Goal: Information Seeking & Learning: Learn about a topic

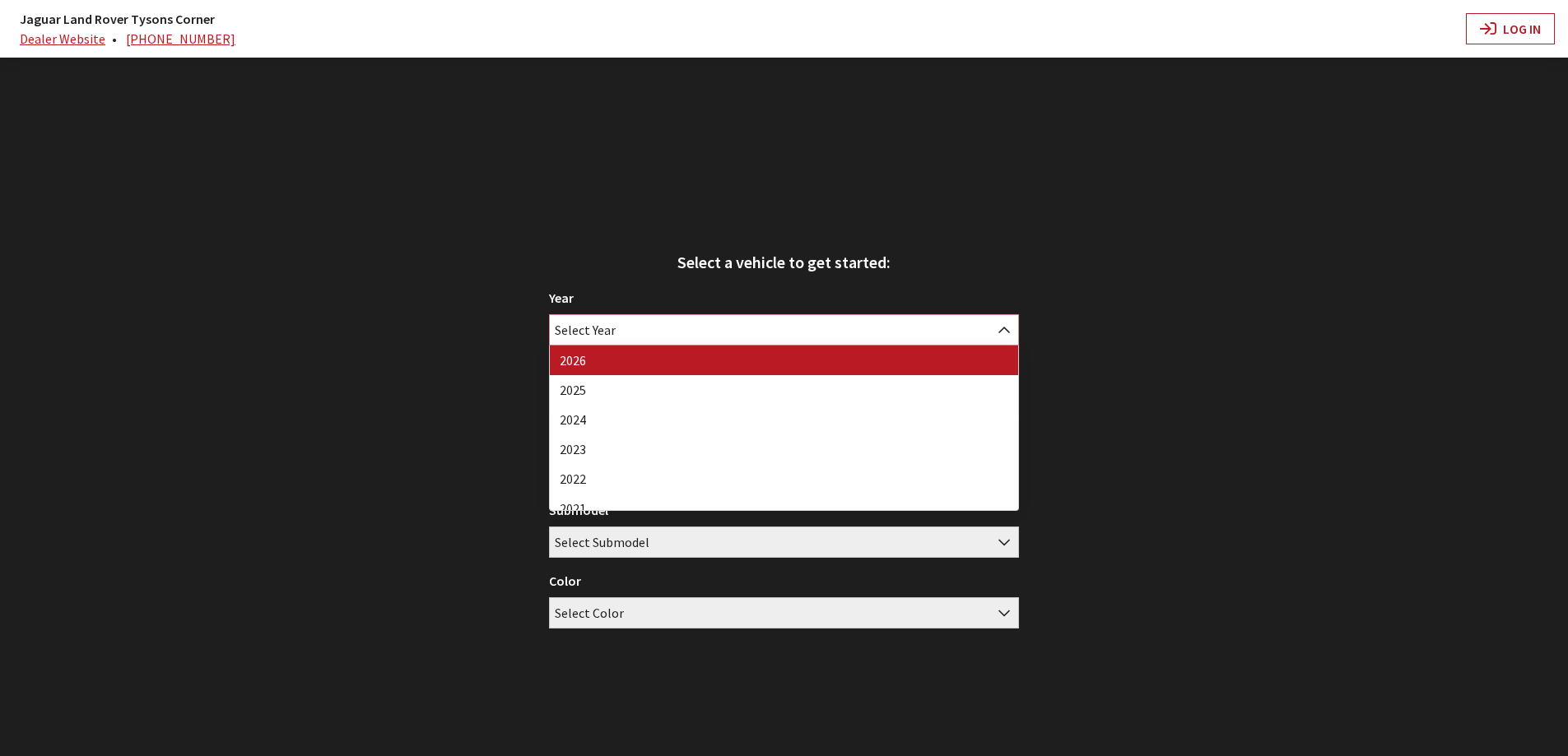
click at [787, 332] on span "Select Year" at bounding box center [784, 330] width 468 height 30
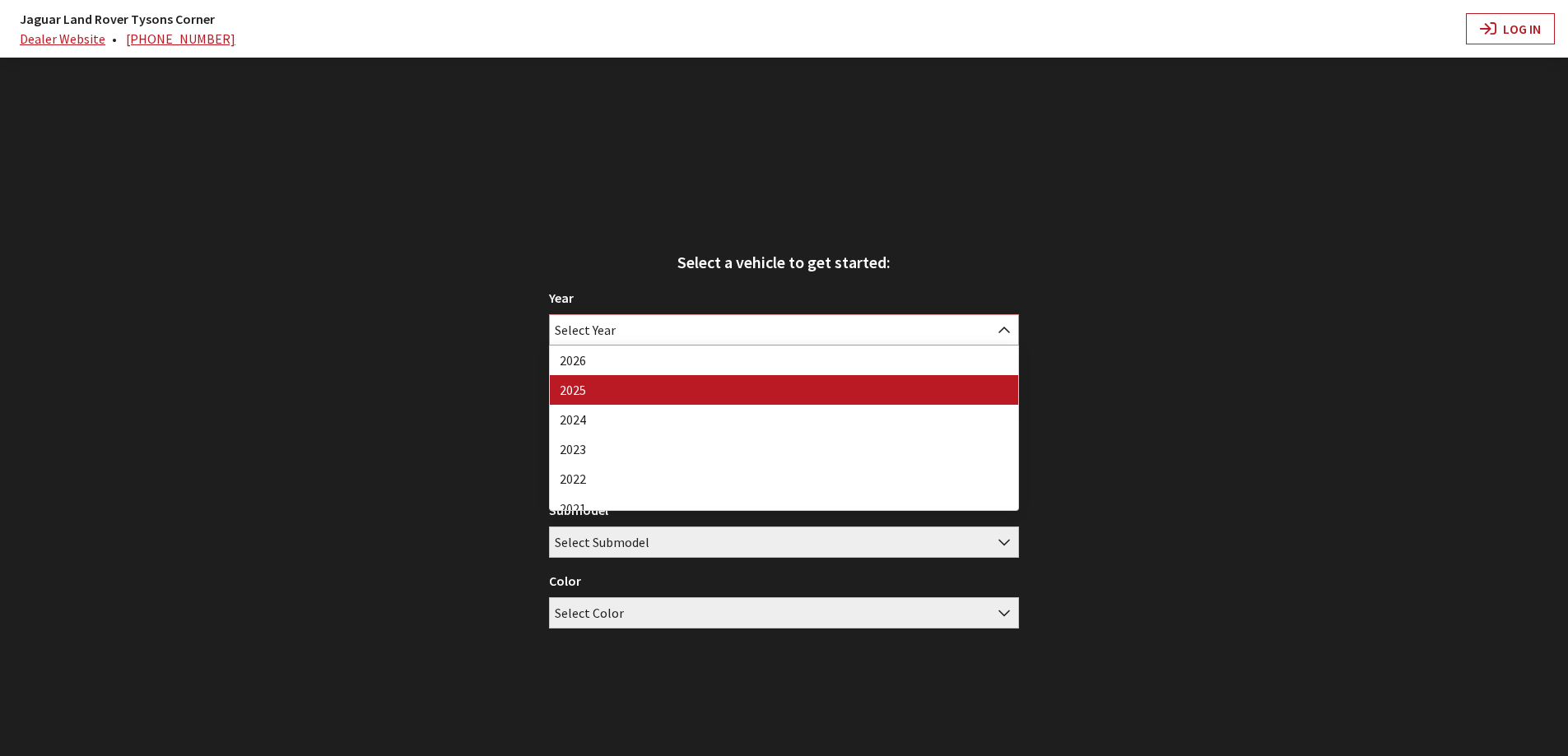
select select "43"
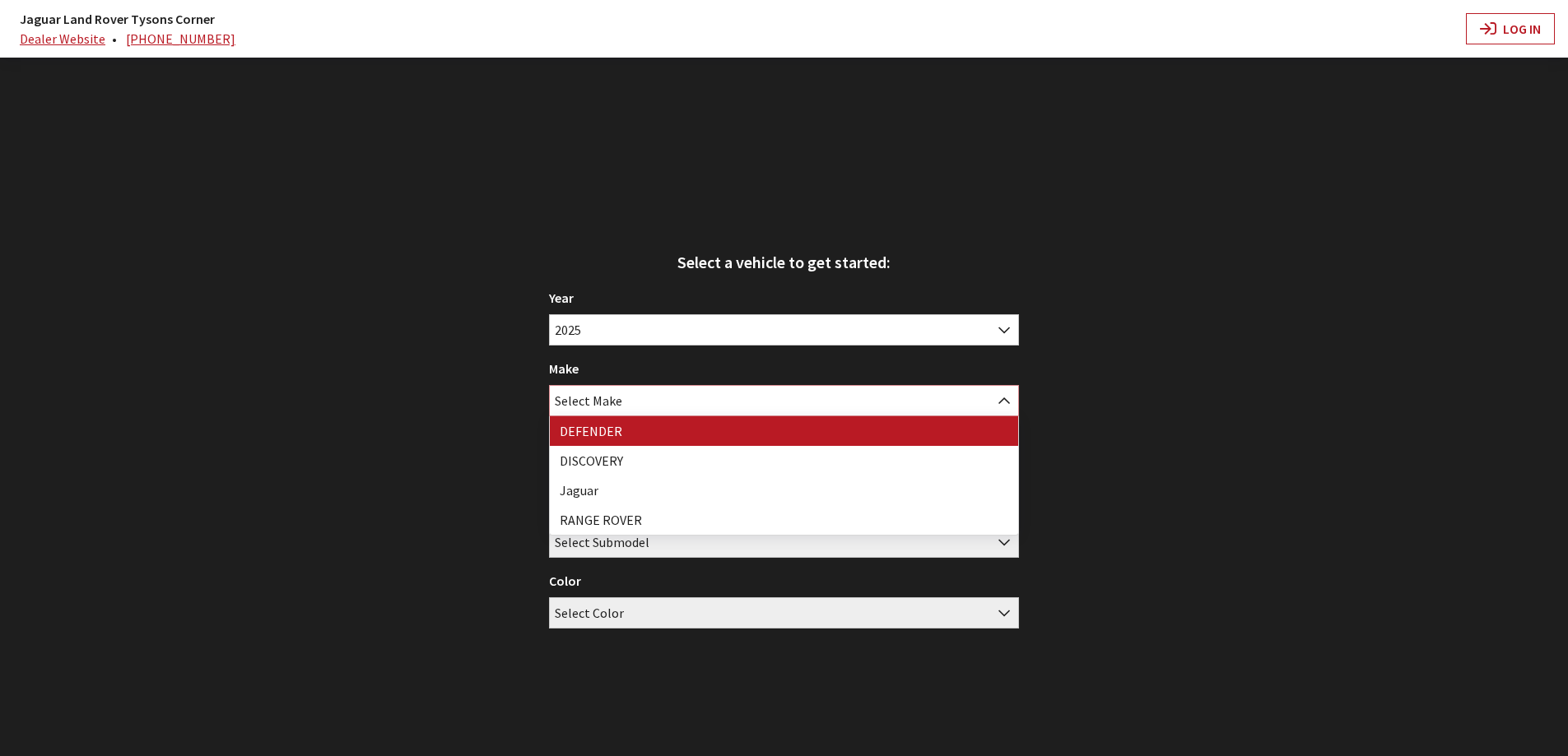
click at [616, 399] on span "Select Make" at bounding box center [588, 401] width 68 height 30
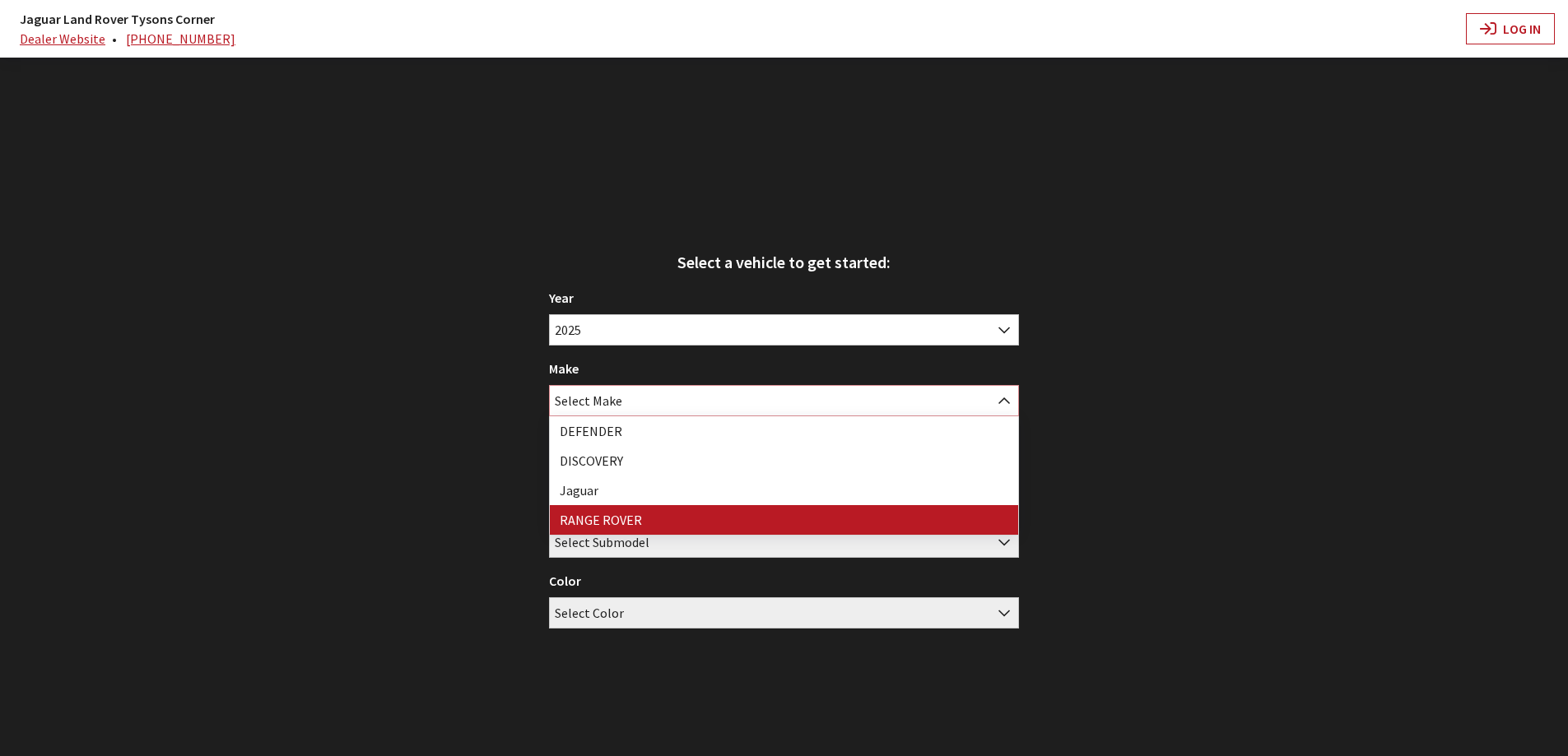
select select "66"
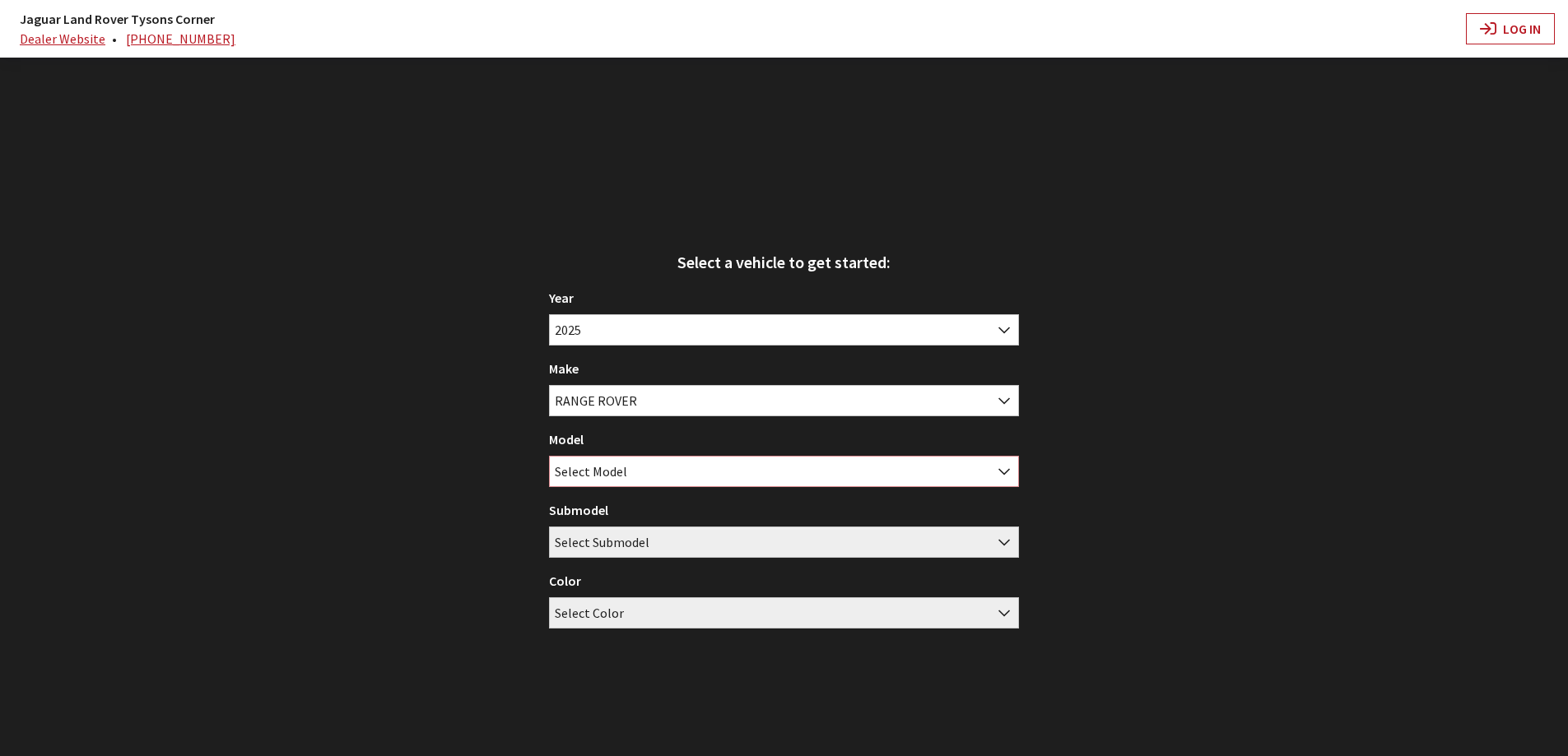
click at [606, 475] on span "Select Model" at bounding box center [591, 471] width 72 height 30
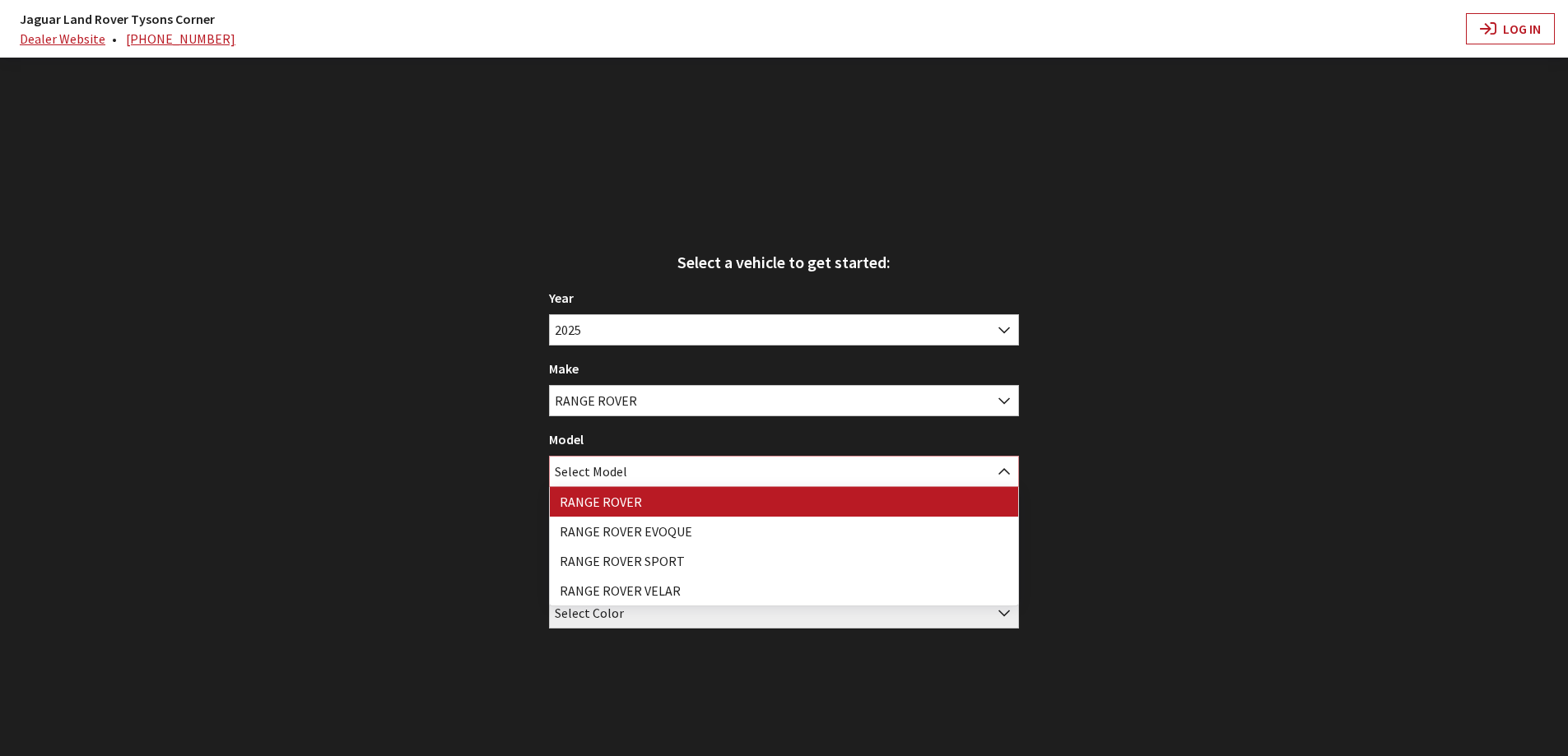
select select "1348"
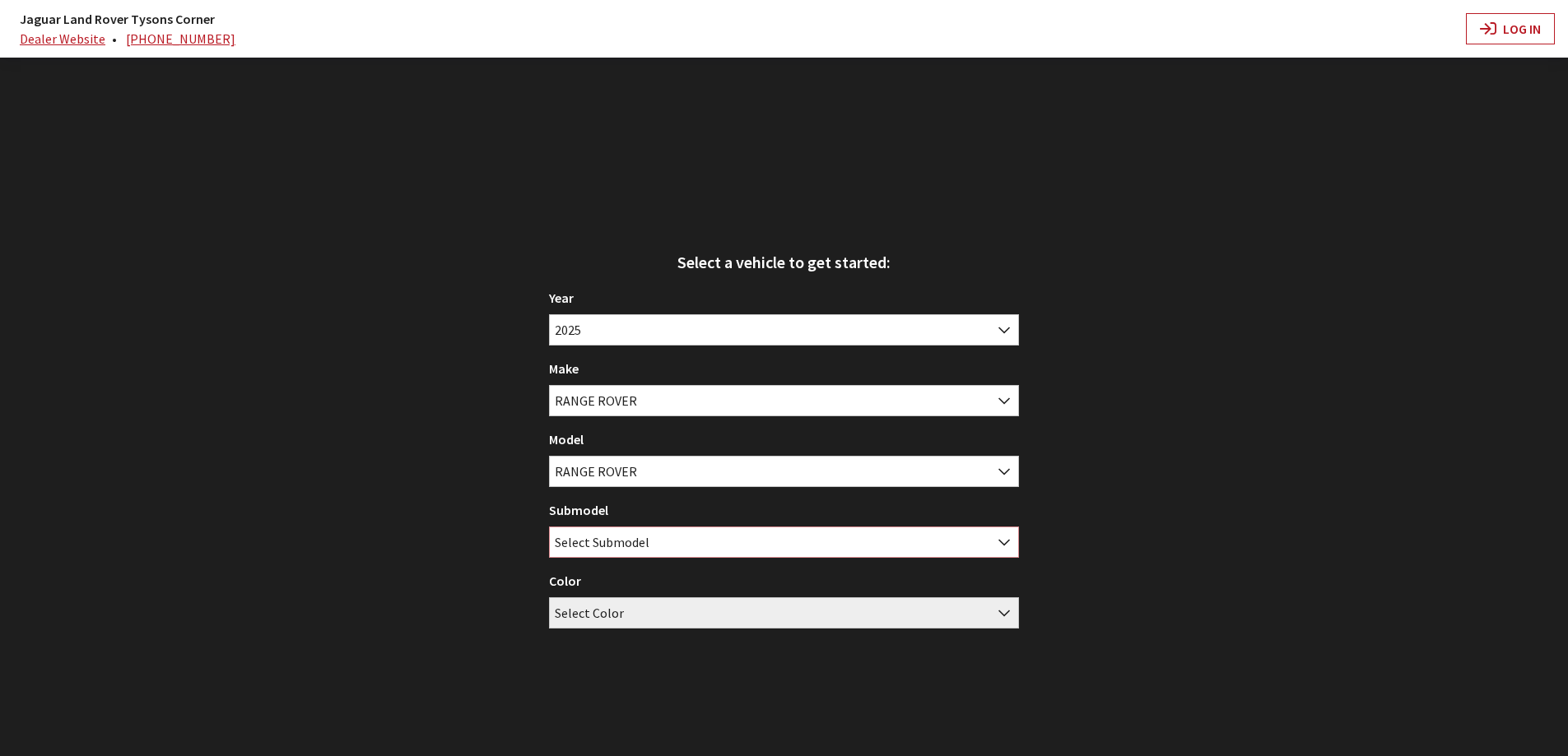
click at [598, 545] on span "Select Submodel" at bounding box center [602, 542] width 95 height 30
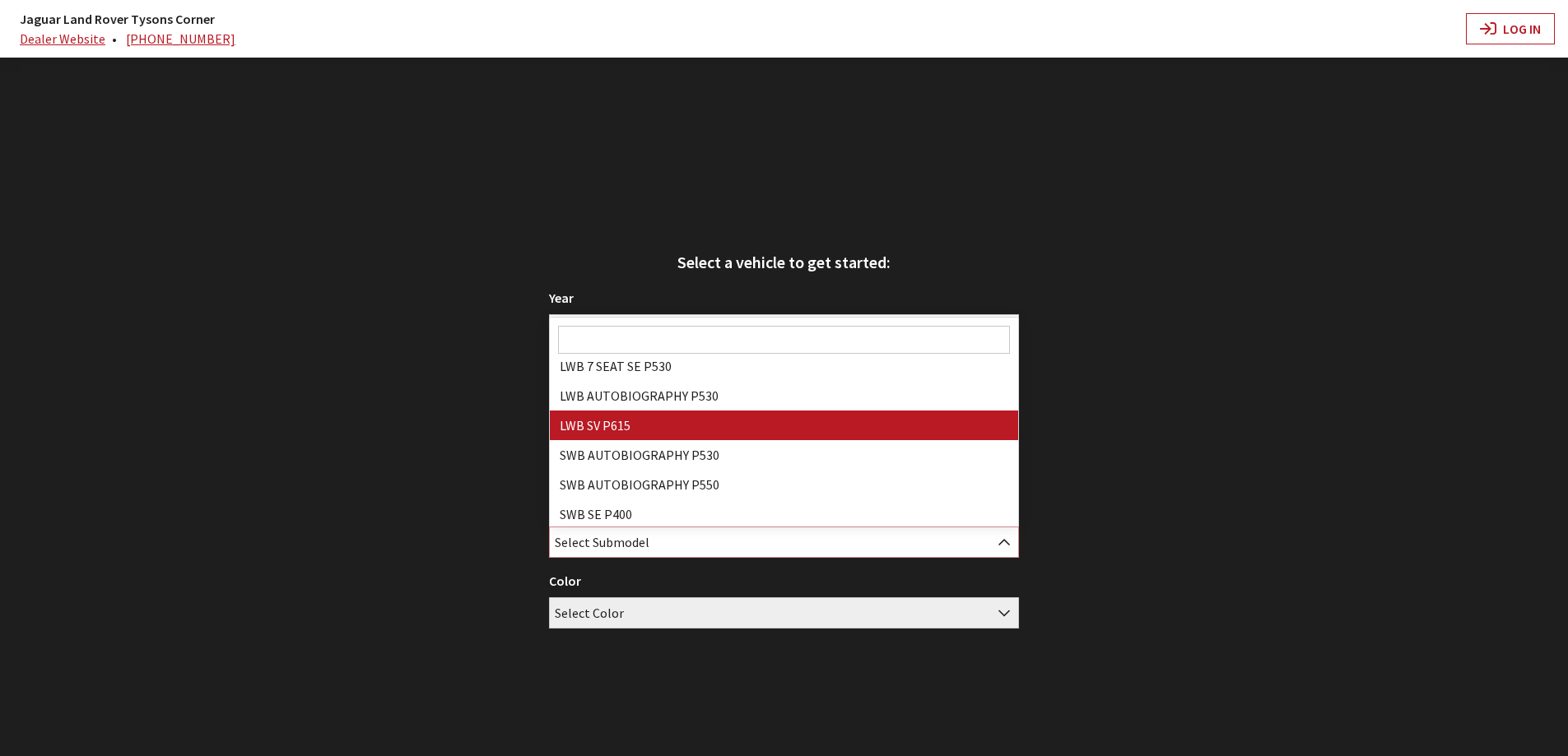
scroll to position [161, 0]
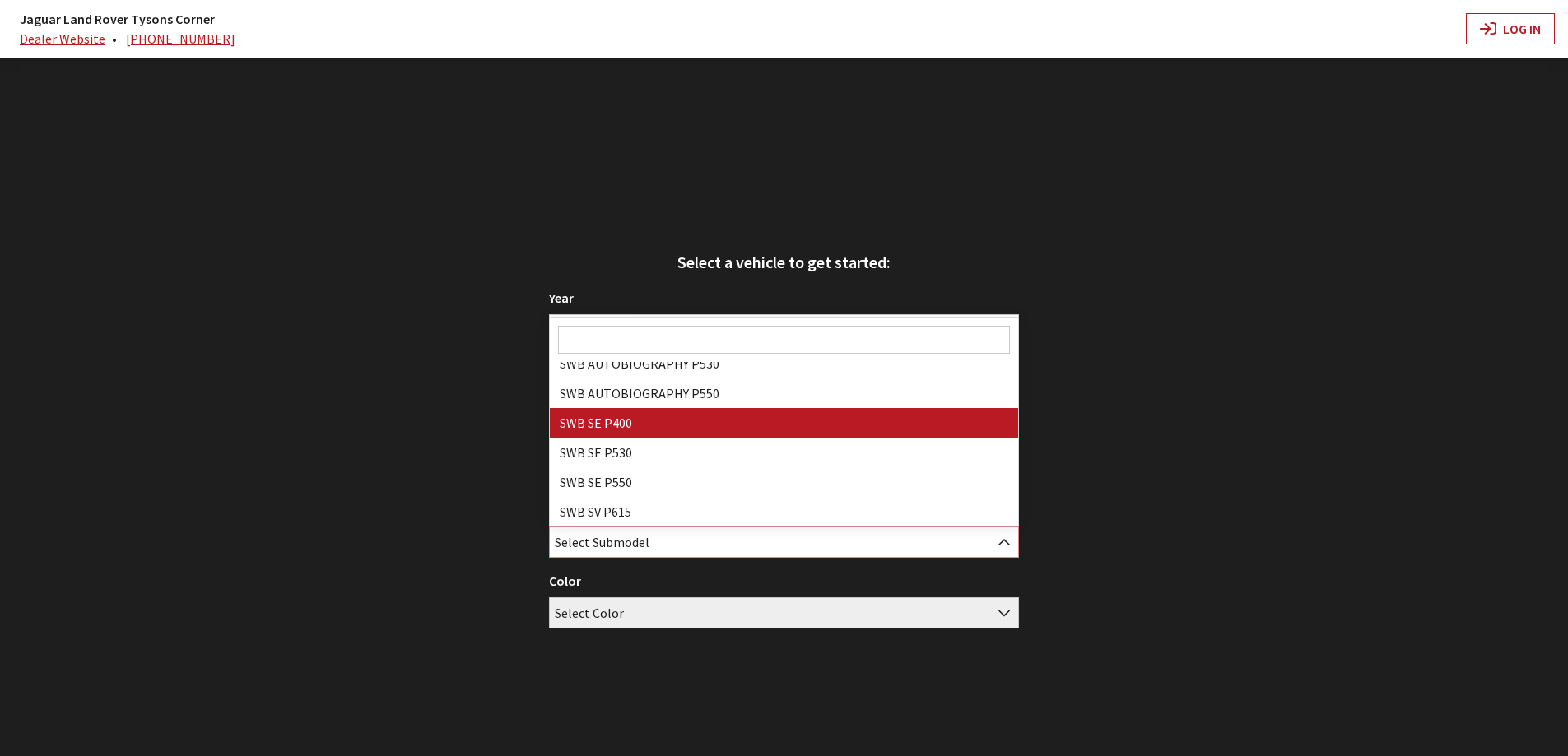
select select "3880"
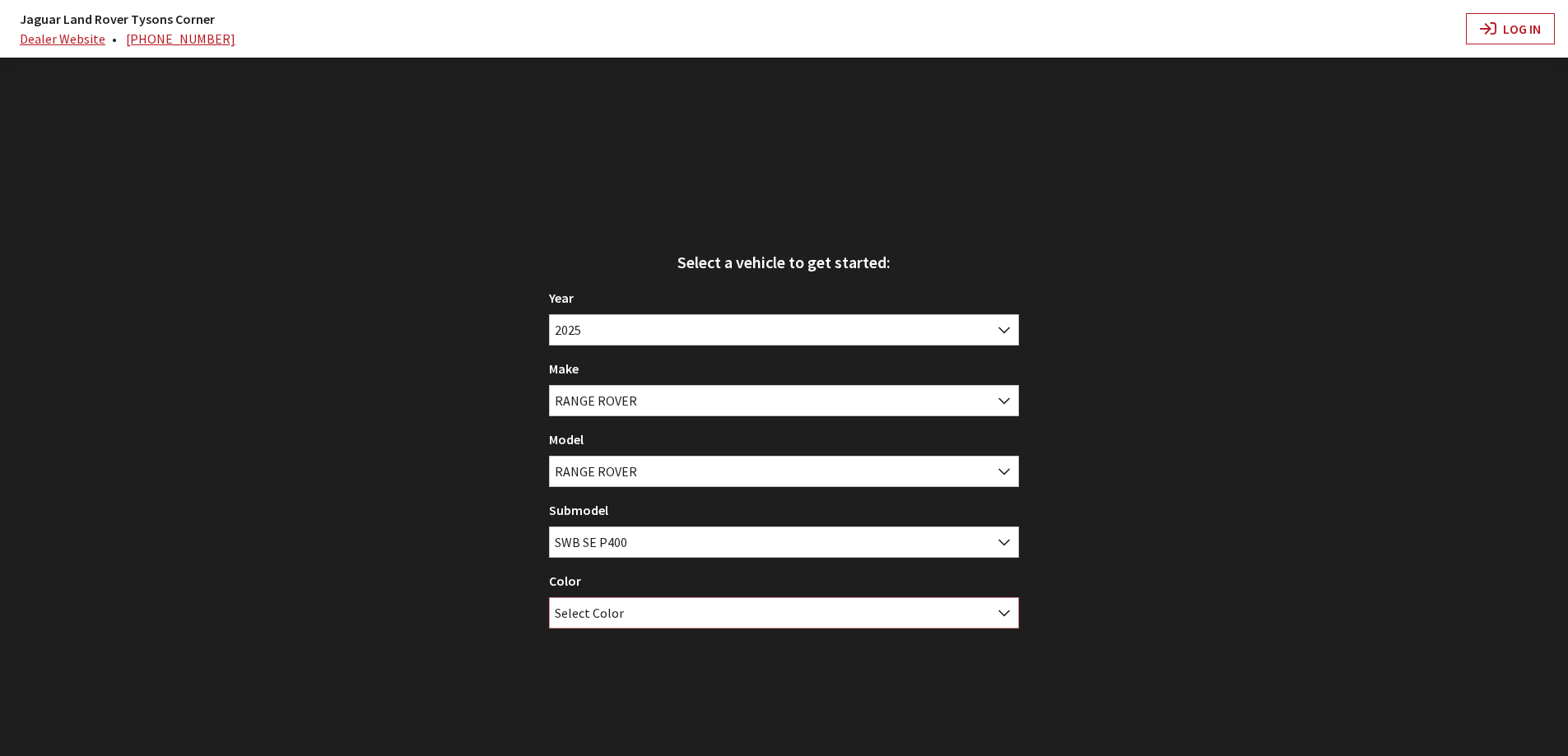
click at [595, 614] on span "Select Color" at bounding box center [589, 613] width 69 height 30
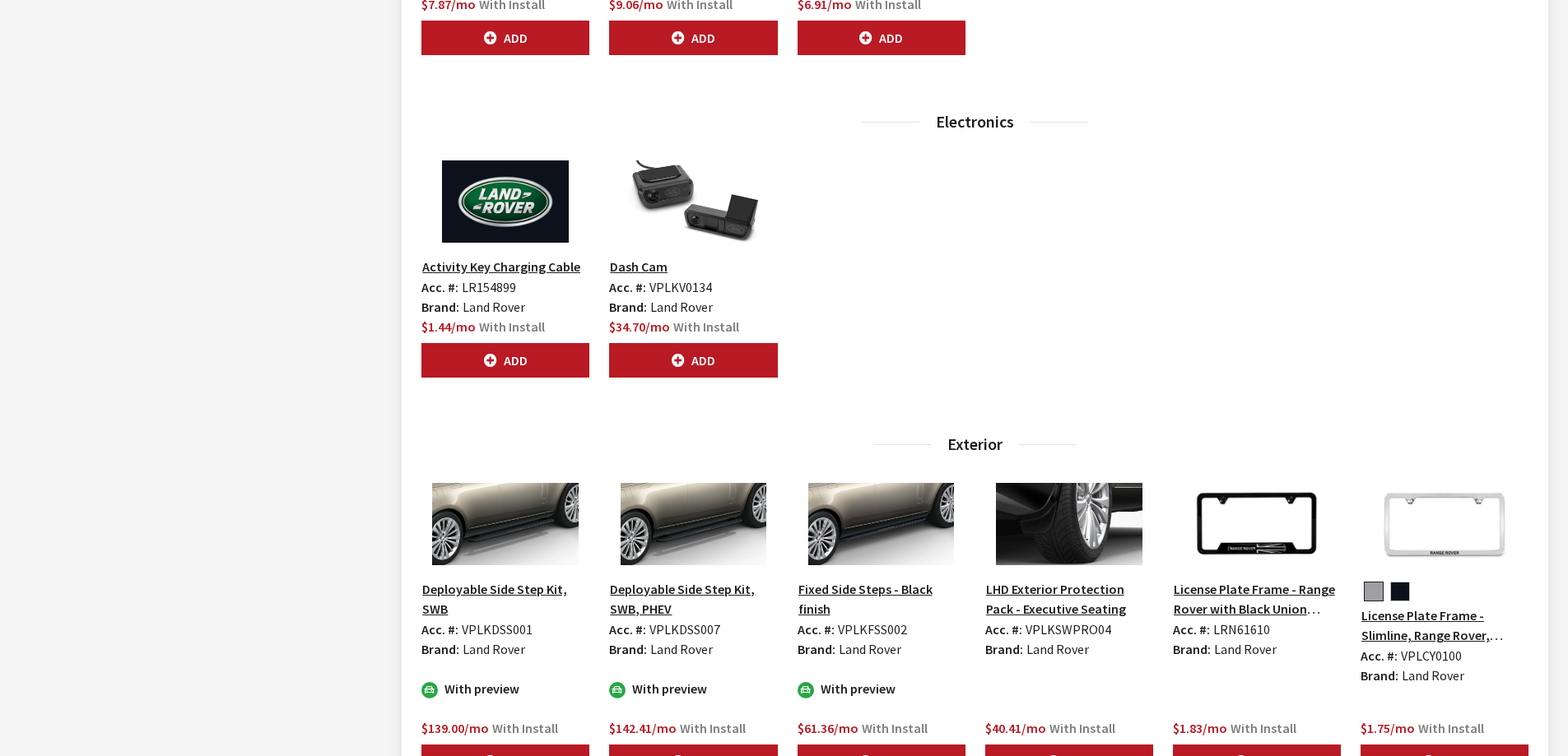
scroll to position [2386, 0]
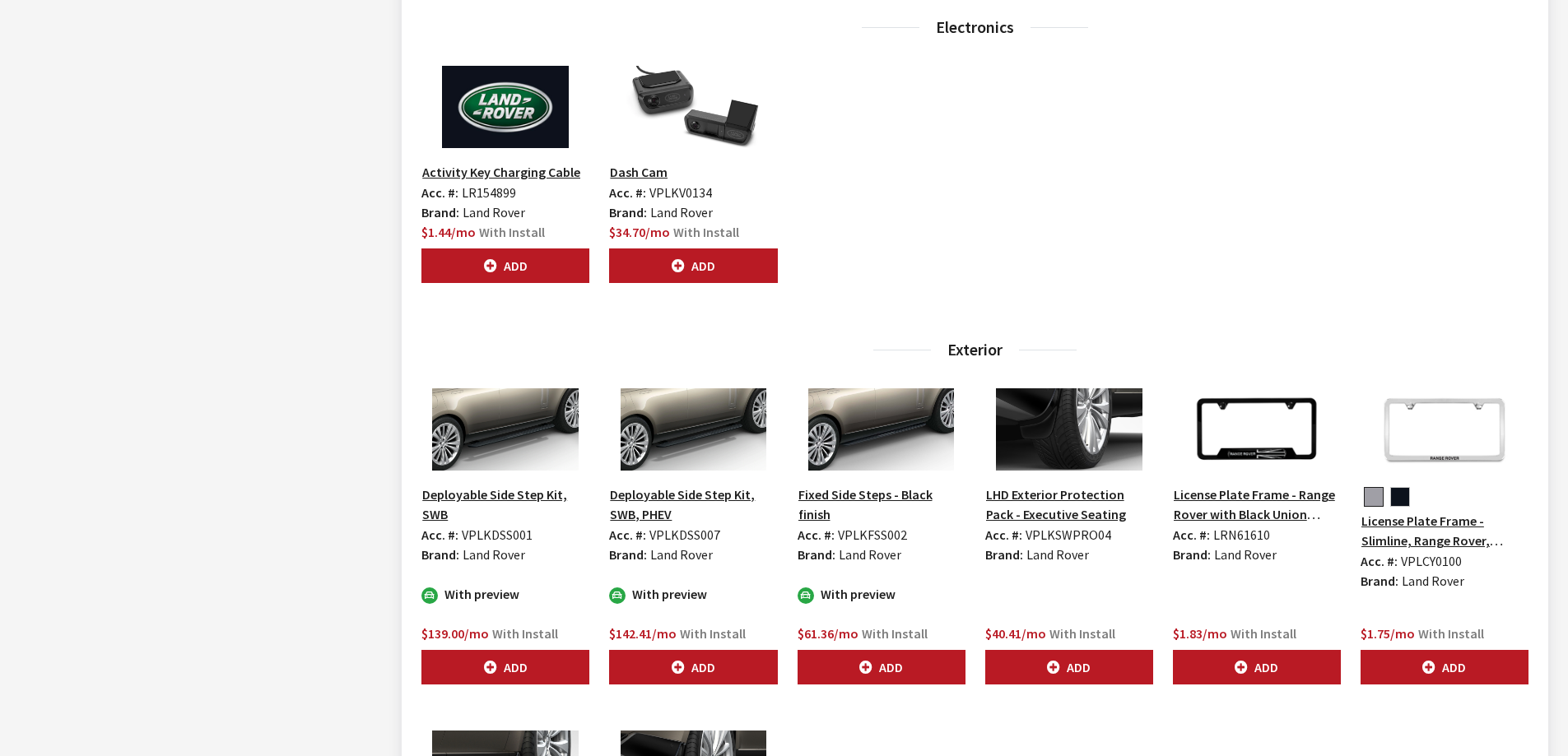
click at [919, 493] on button "Fixed Side Steps - Black finish" at bounding box center [881, 504] width 168 height 41
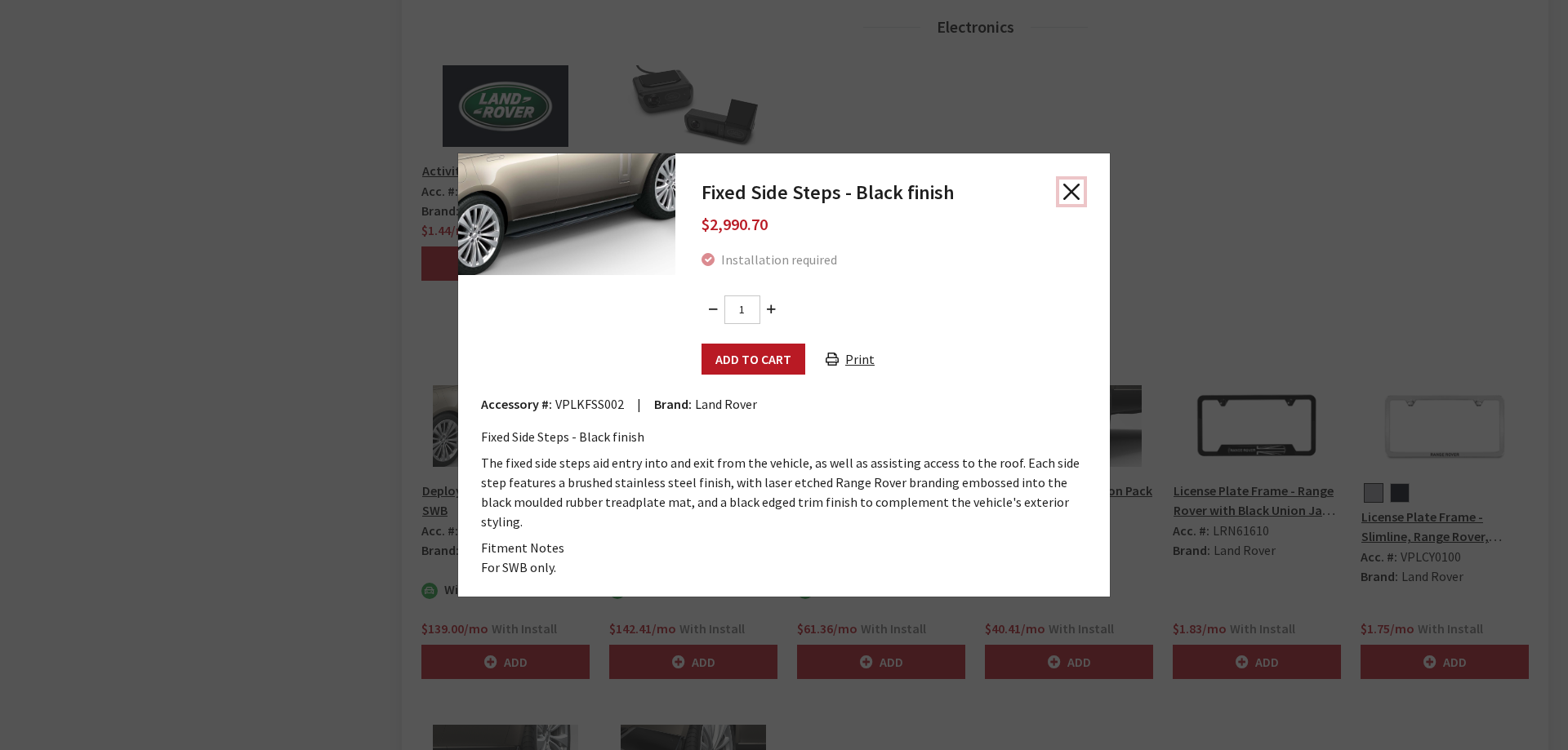
click at [1072, 204] on button "Close" at bounding box center [1072, 192] width 24 height 24
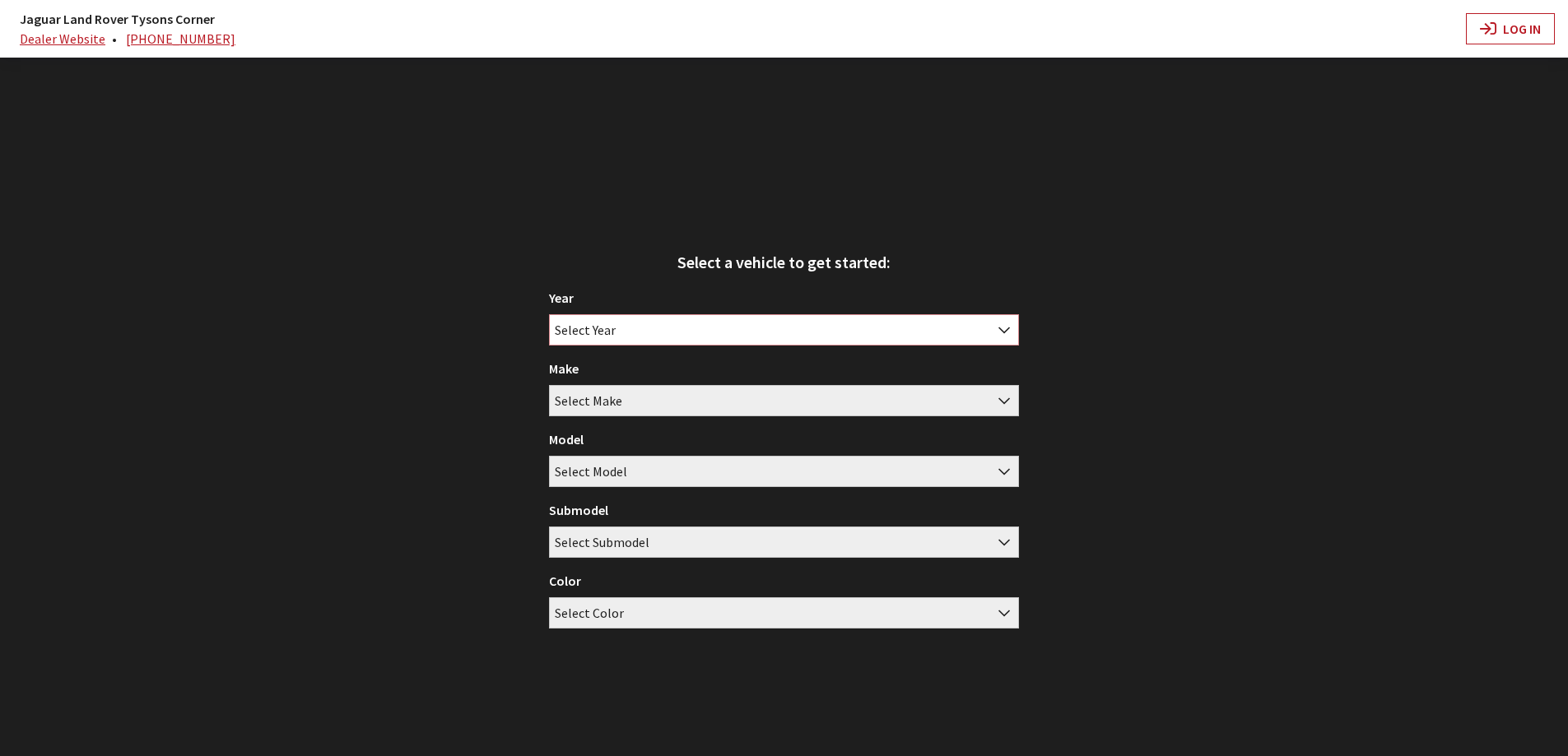
click at [698, 317] on span "Select Year" at bounding box center [784, 330] width 468 height 30
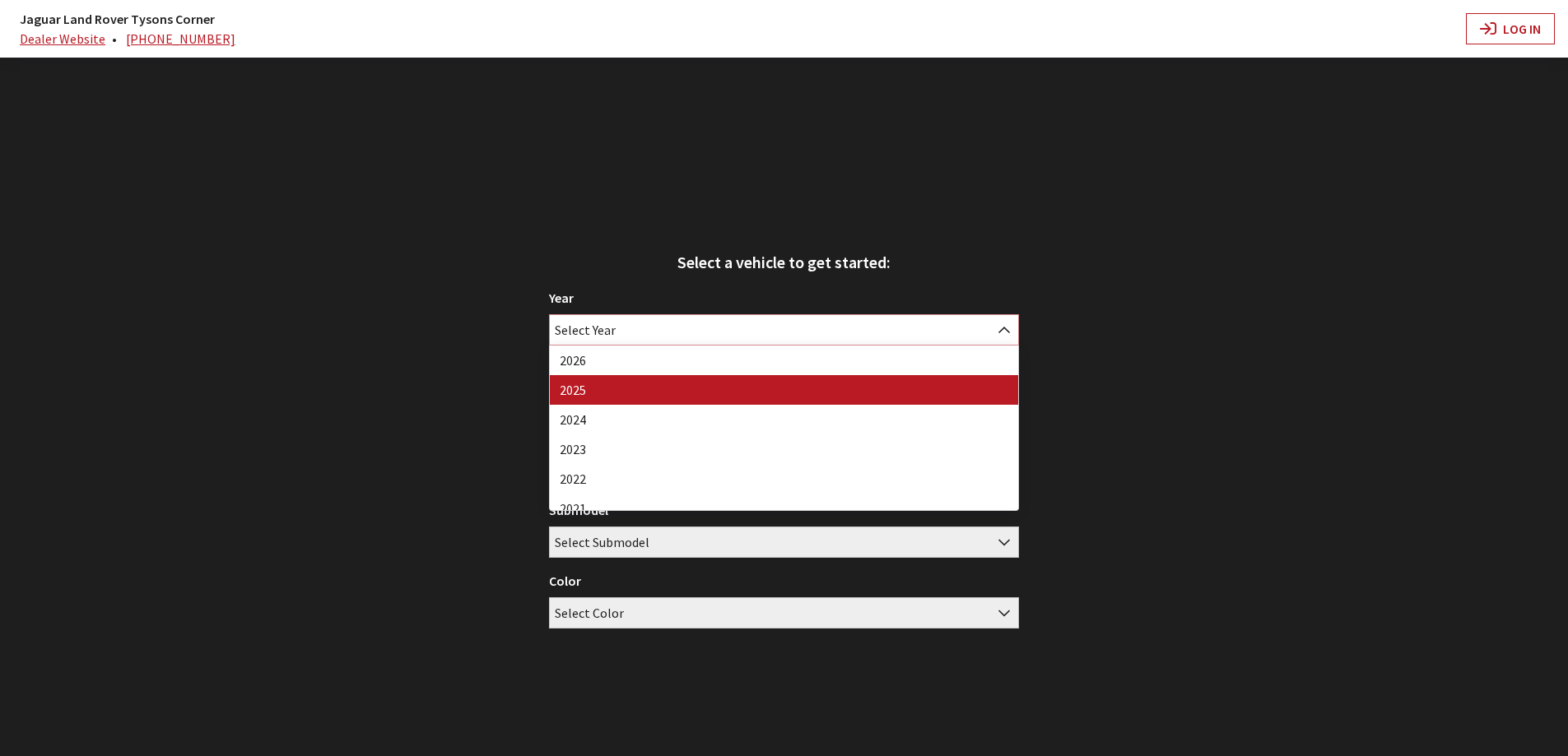
select select "43"
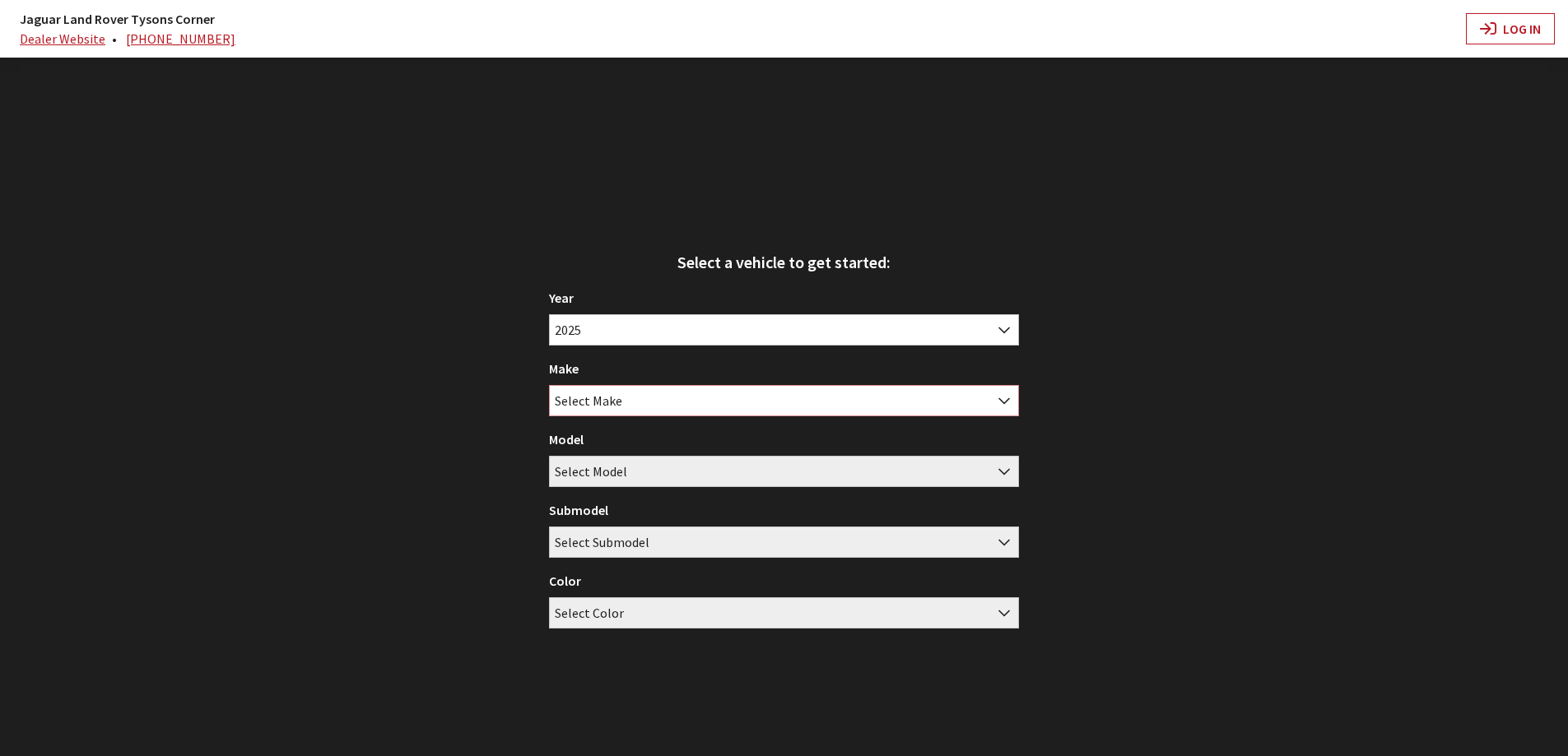
click at [624, 403] on span "Select Make" at bounding box center [784, 401] width 468 height 30
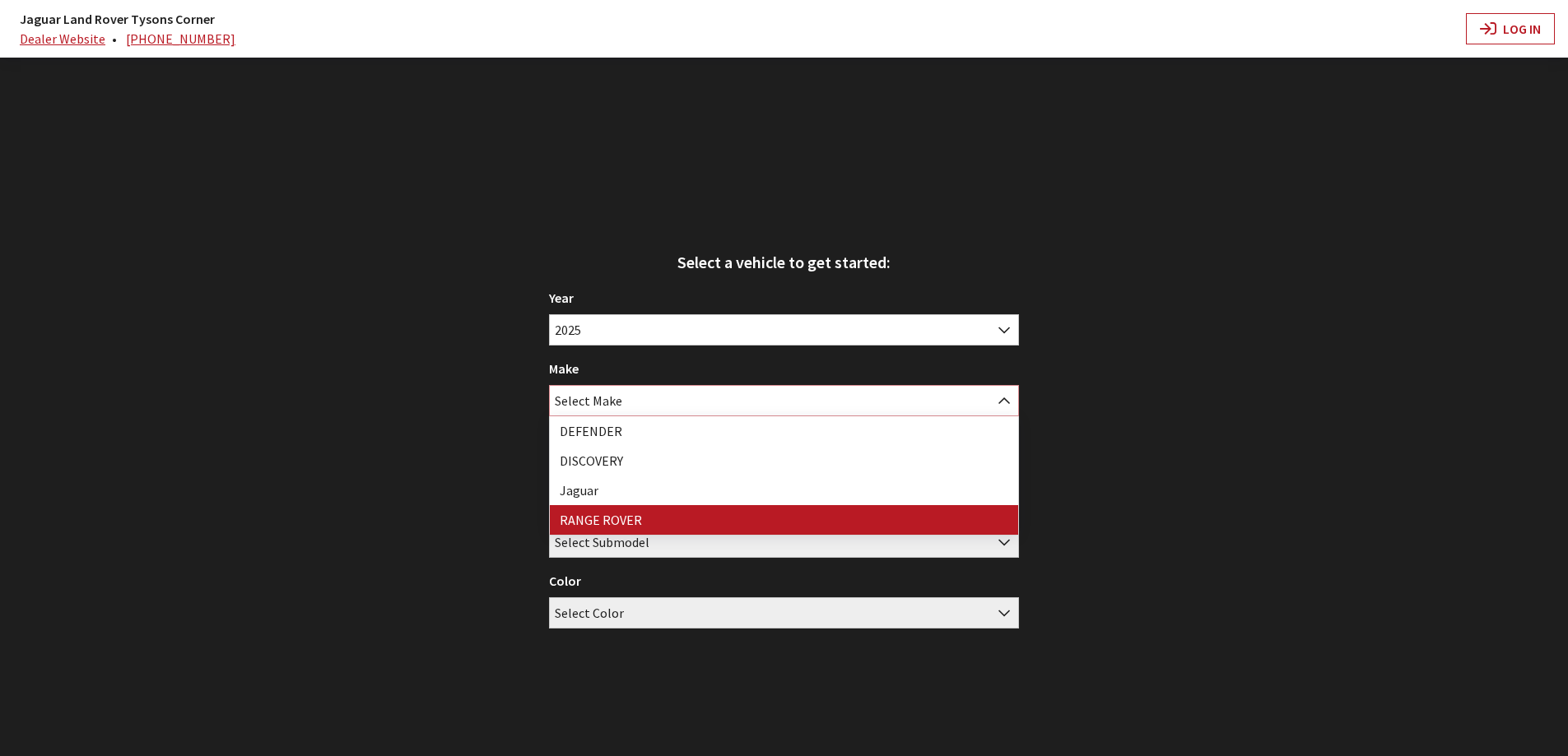
select select "66"
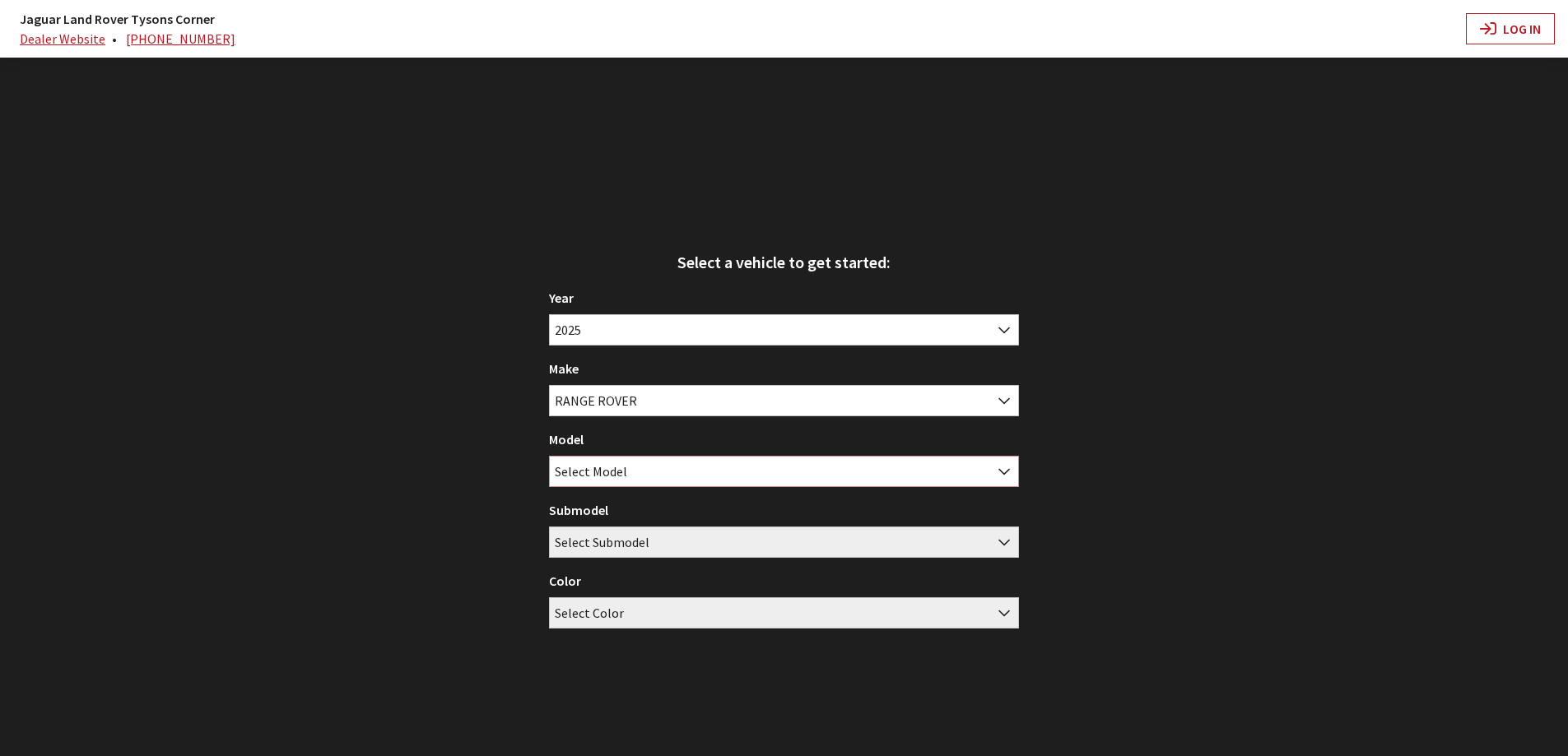
click at [608, 475] on span "Select Model" at bounding box center [591, 471] width 72 height 30
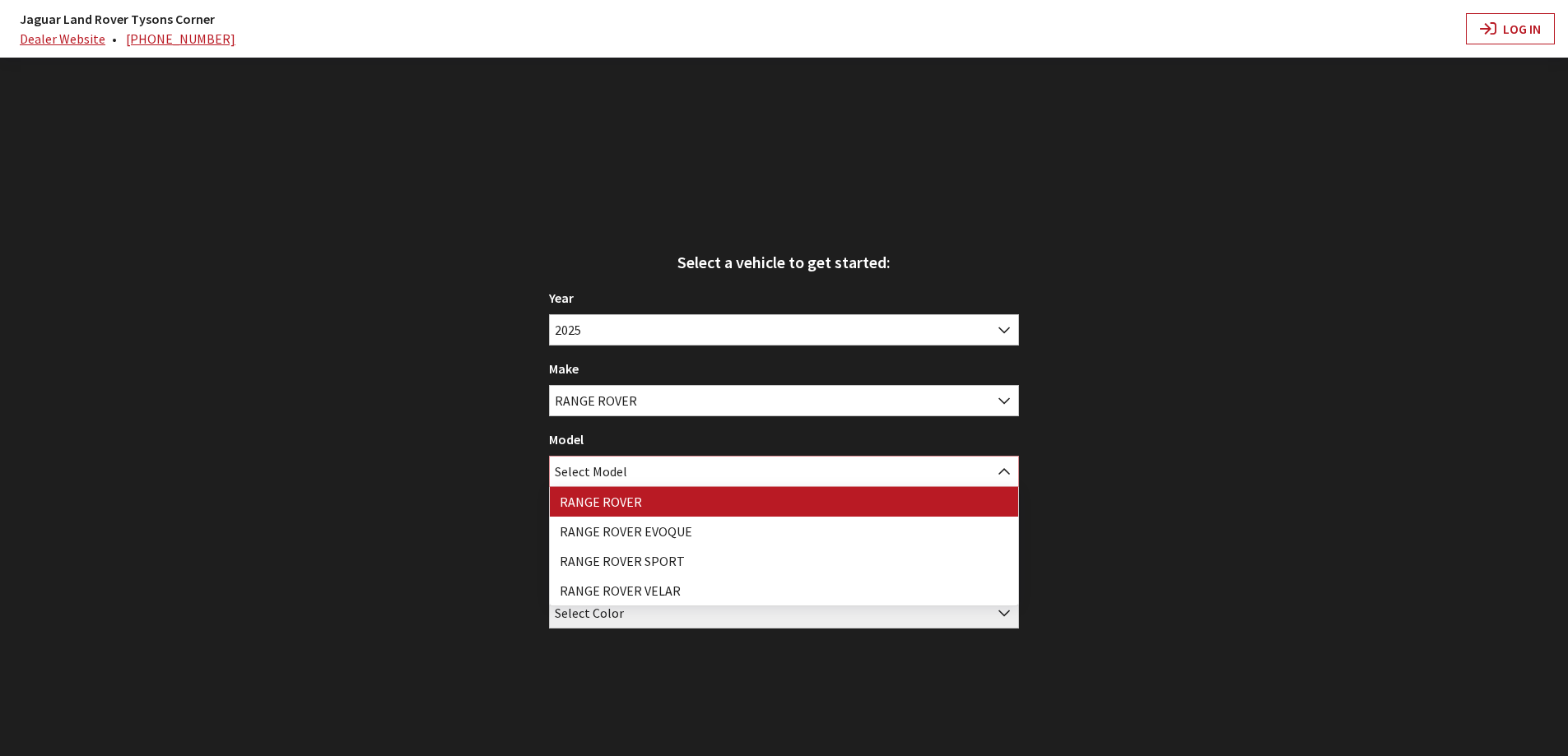
select select "1348"
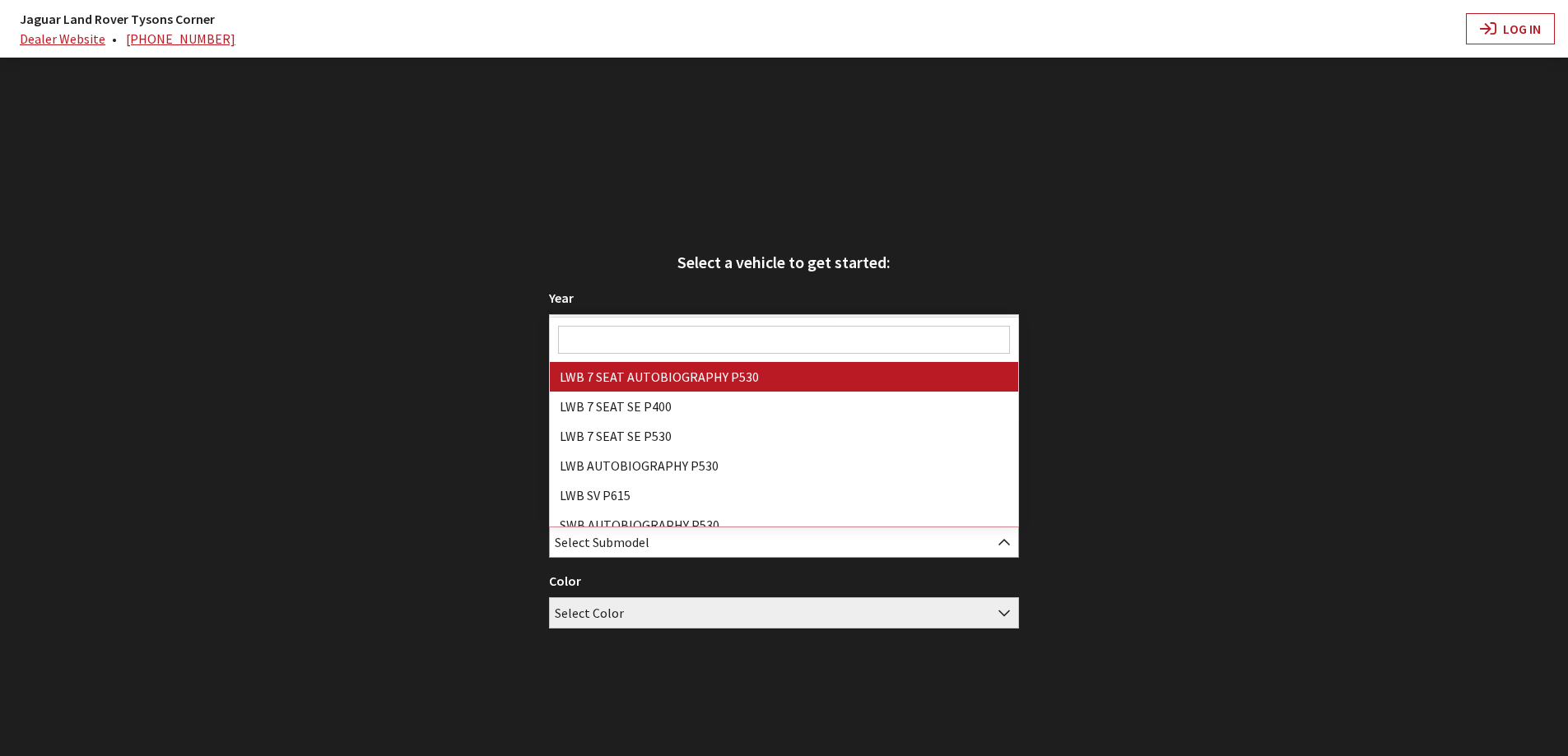
click at [618, 540] on span "Select Submodel" at bounding box center [602, 542] width 95 height 30
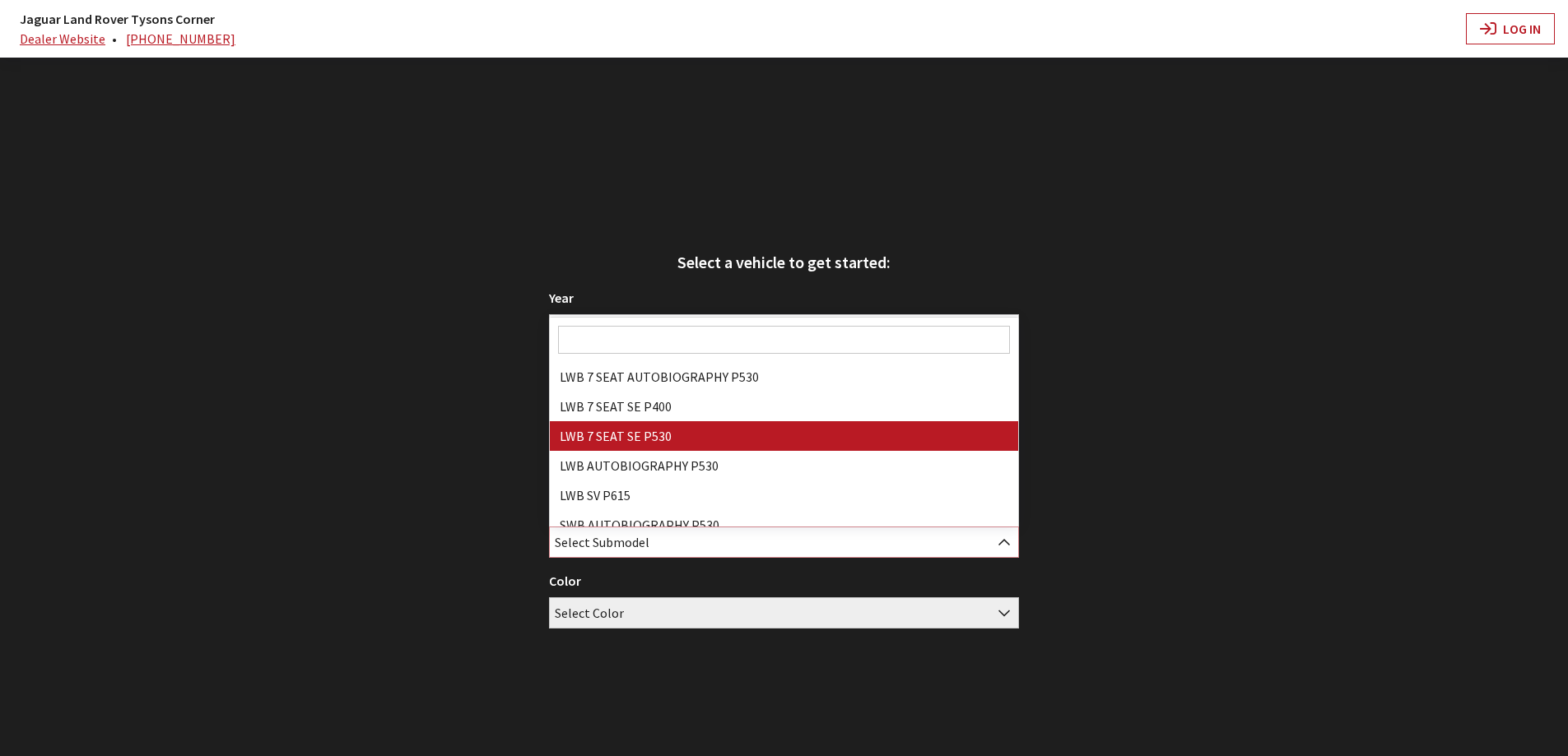
select select "3885"
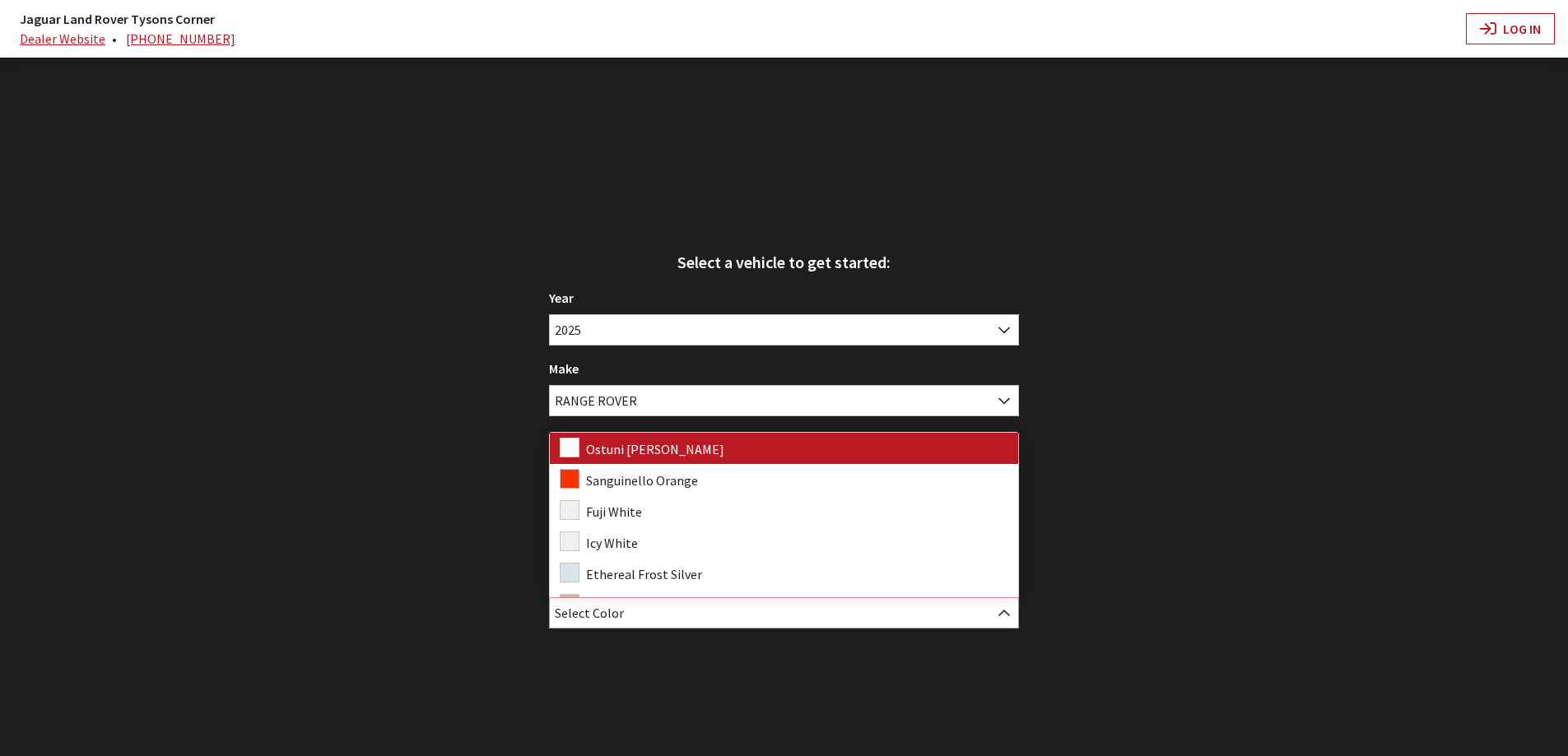
click at [630, 622] on span "Select Color" at bounding box center [784, 613] width 468 height 30
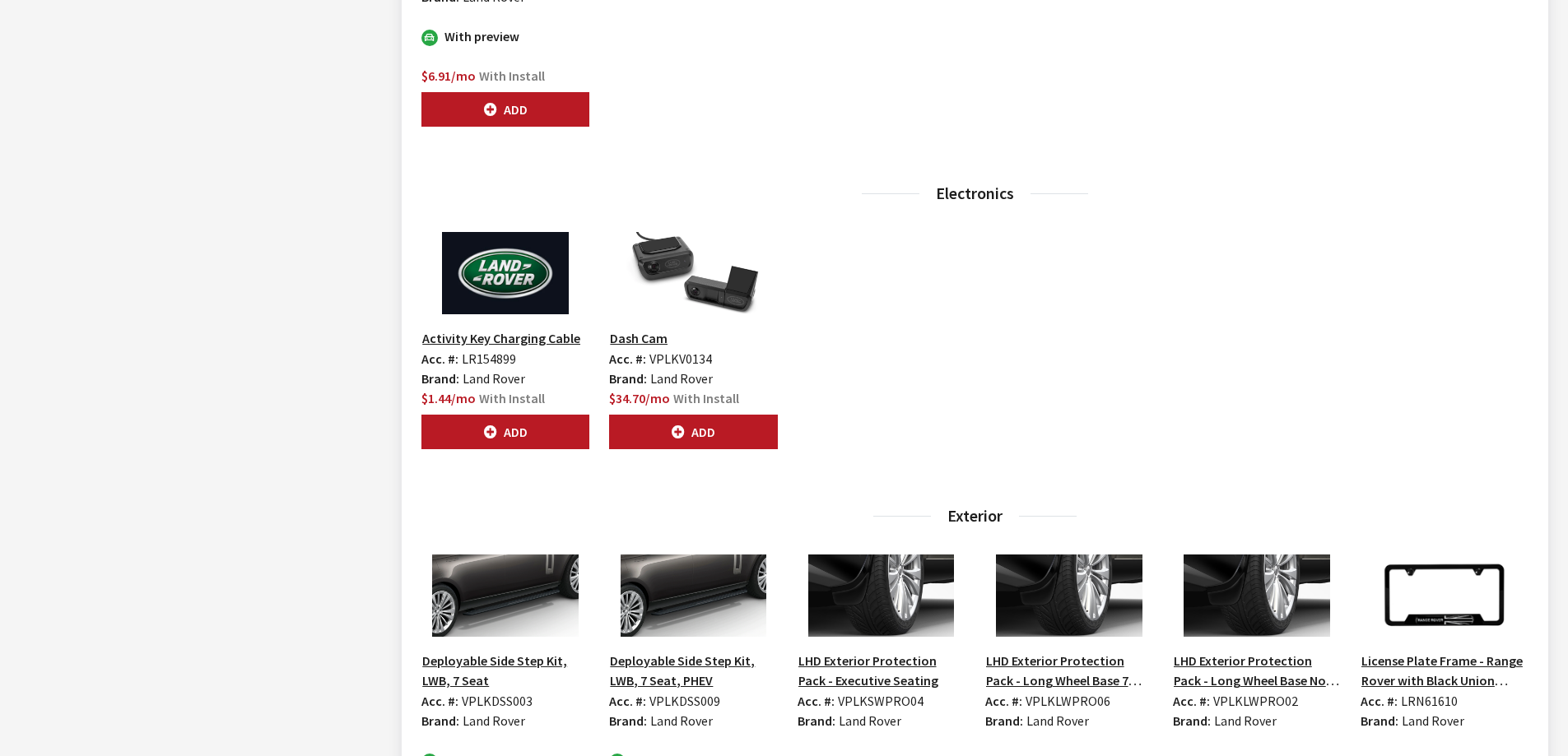
scroll to position [2301, 0]
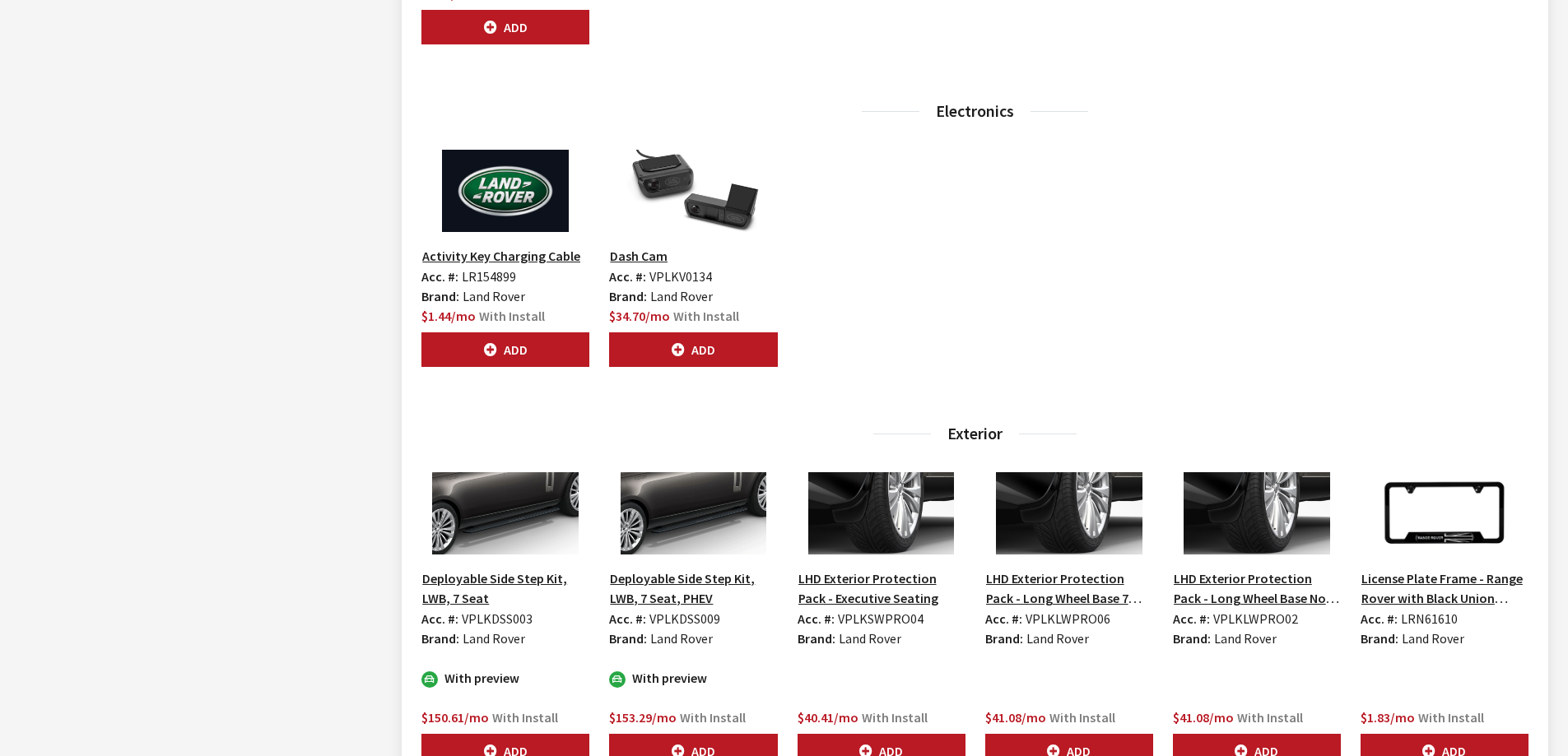
click at [457, 577] on button "Deployable Side Step Kit, LWB, 7 Seat" at bounding box center [505, 588] width 168 height 41
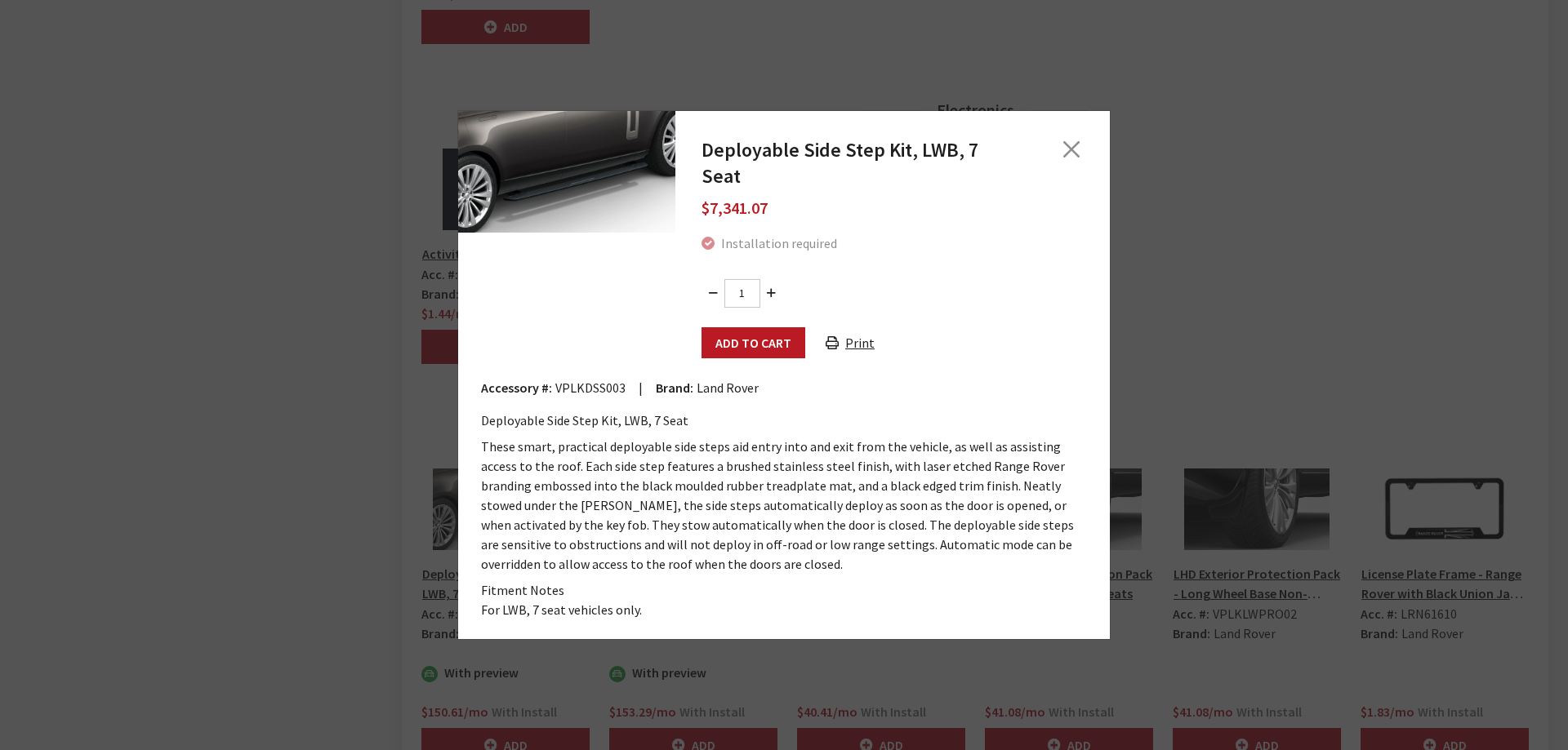
click at [872, 333] on button "Print" at bounding box center [850, 343] width 77 height 31
click at [1078, 161] on button "Close" at bounding box center [1072, 149] width 24 height 24
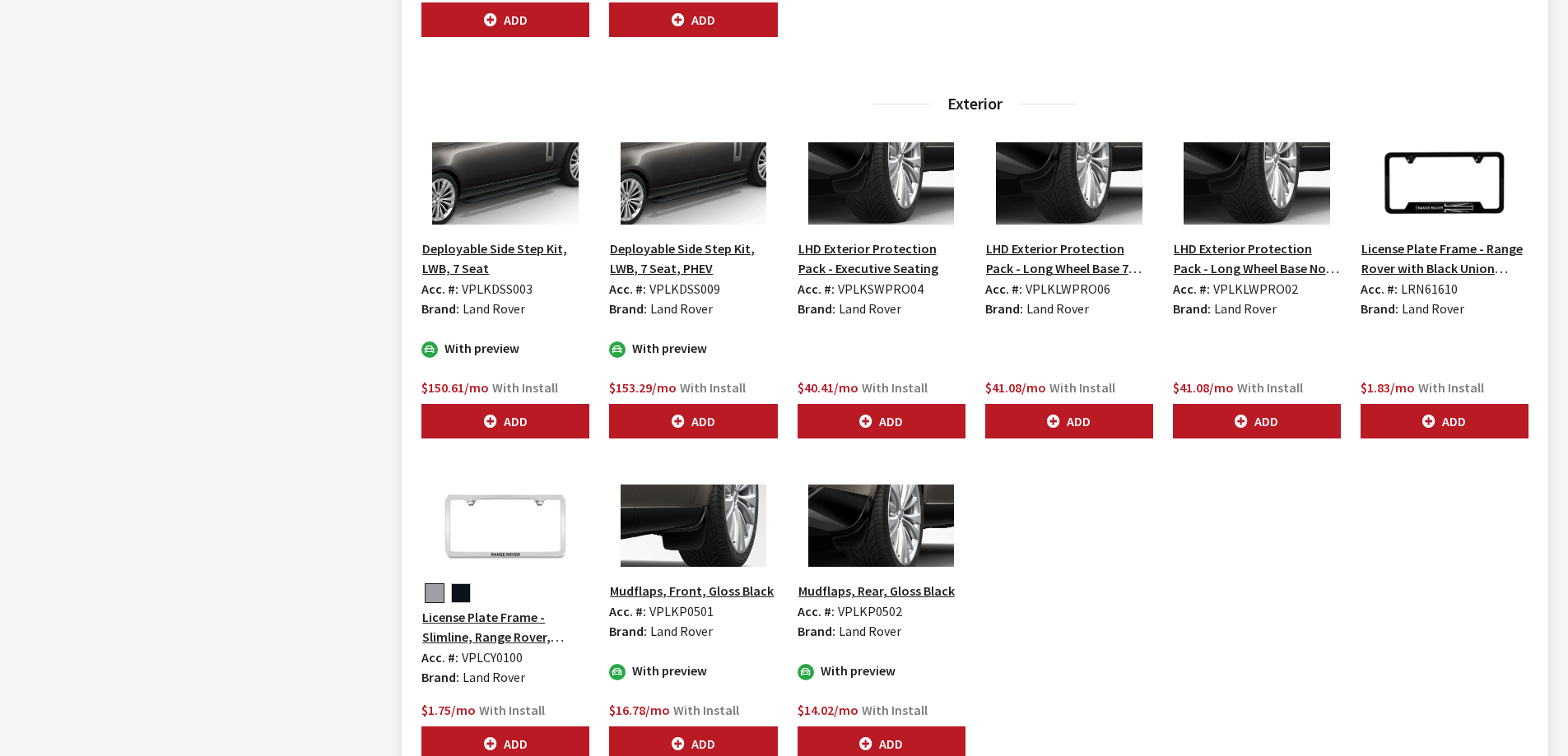
scroll to position [2631, 0]
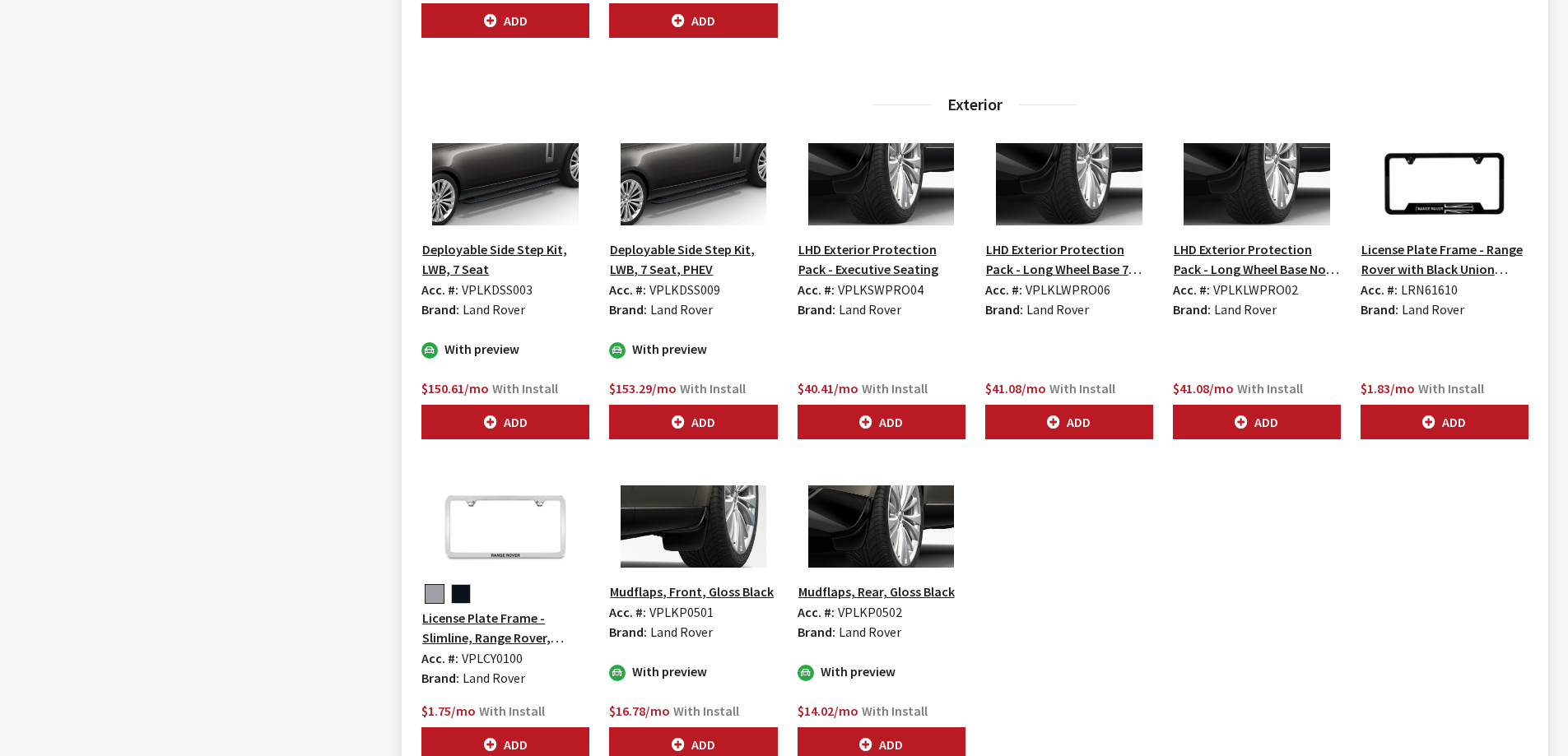
click at [471, 256] on button "Deployable Side Step Kit, LWB, 7 Seat" at bounding box center [505, 258] width 168 height 41
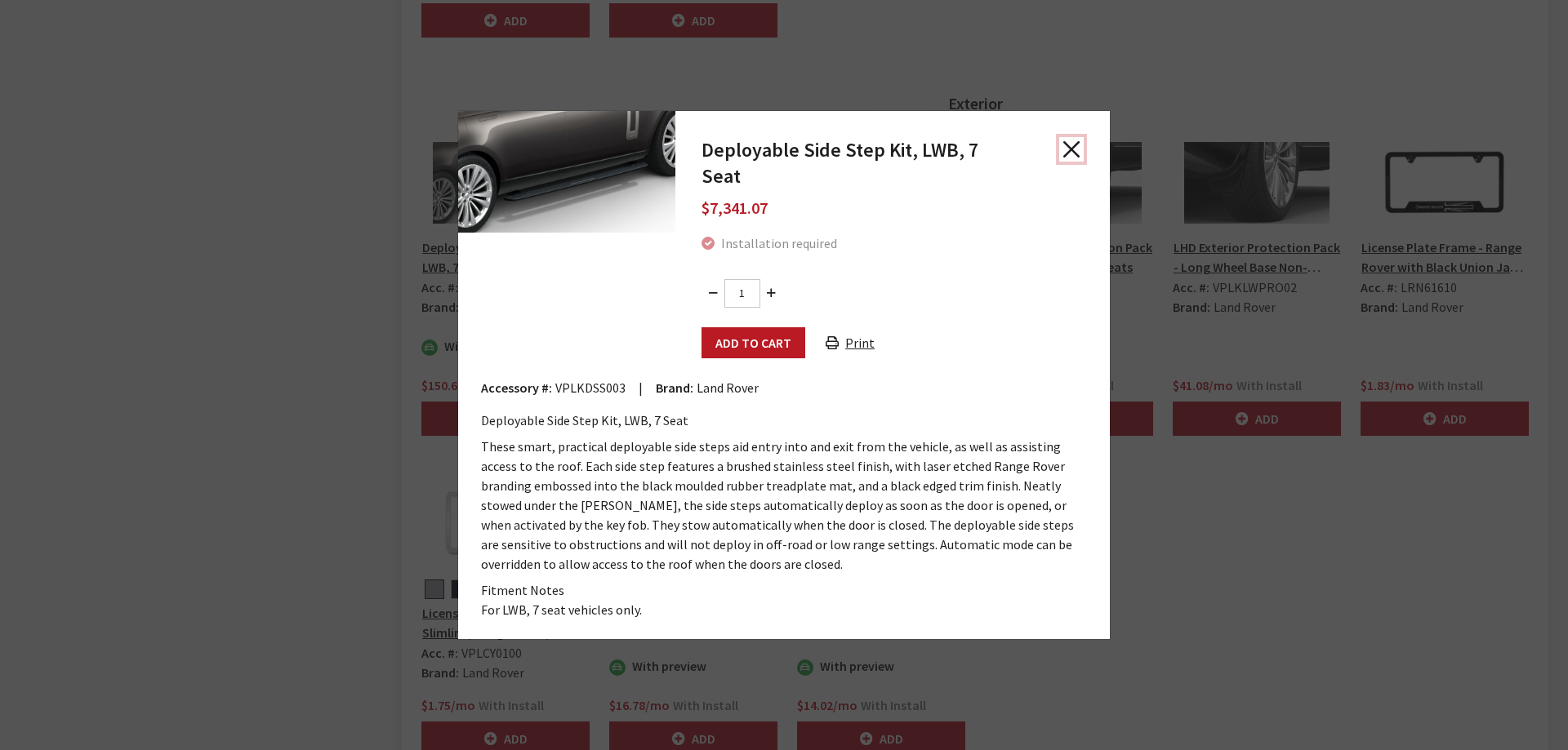
click at [1071, 161] on button "Close" at bounding box center [1072, 149] width 24 height 24
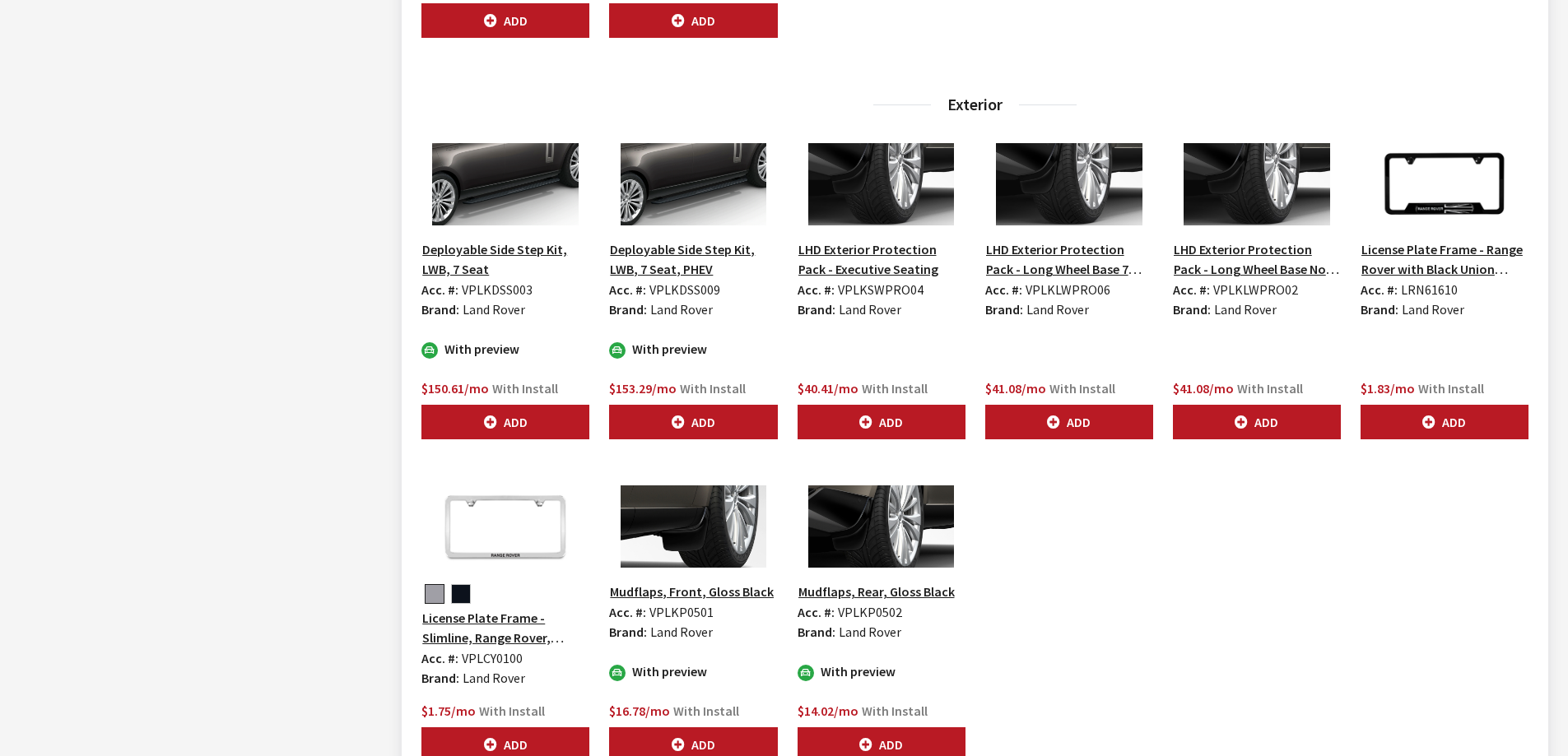
click at [684, 248] on button "Deployable Side Step Kit, LWB, 7 Seat, PHEV" at bounding box center [692, 258] width 168 height 41
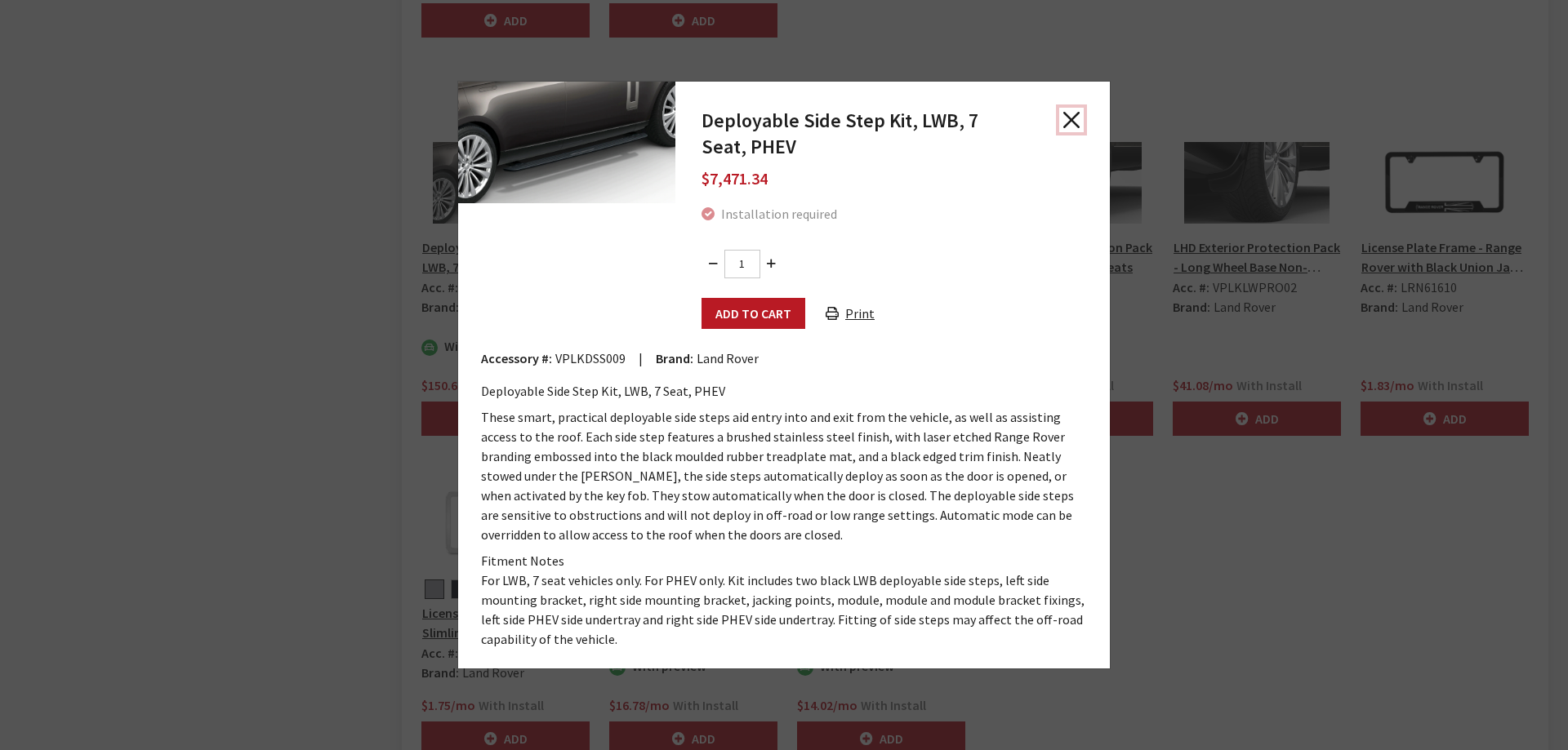
click at [1077, 118] on button "Close" at bounding box center [1072, 120] width 24 height 24
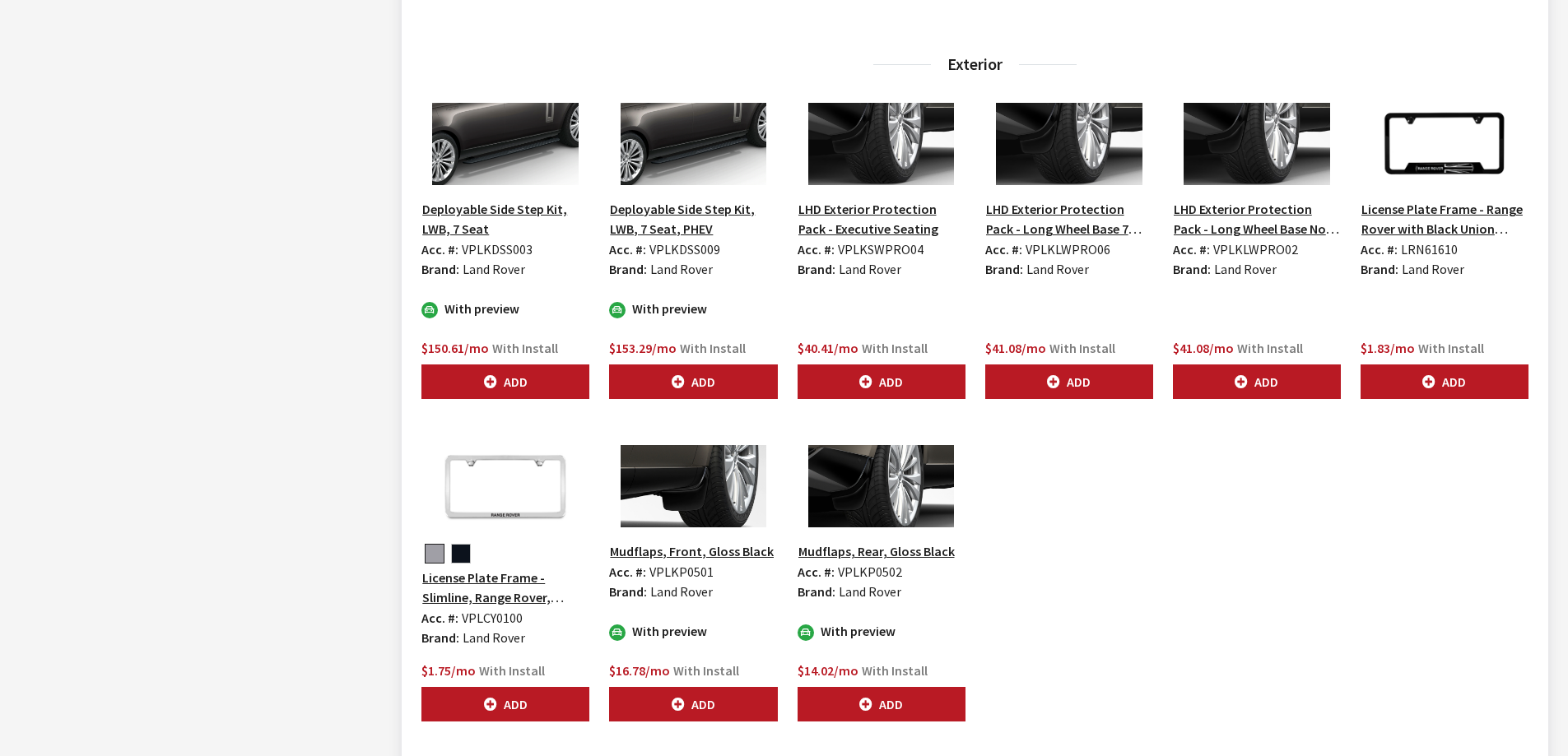
scroll to position [2713, 0]
